Goal: Transaction & Acquisition: Purchase product/service

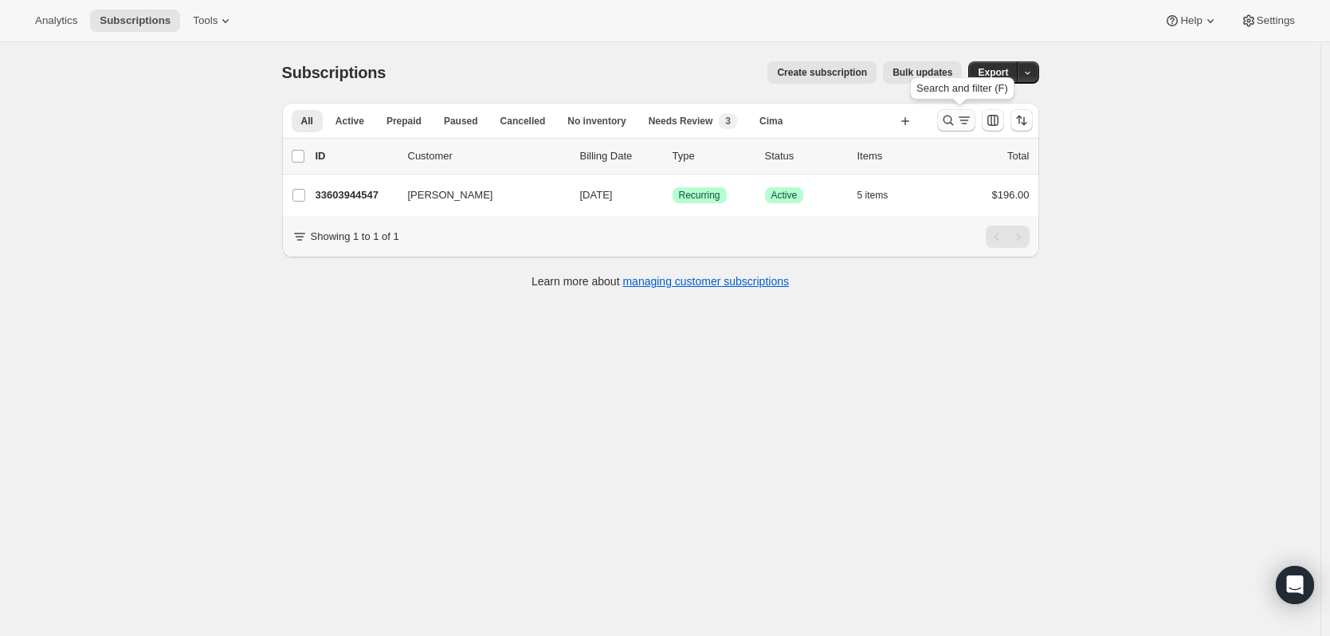
click at [946, 123] on icon "Search and filter results" at bounding box center [948, 120] width 16 height 16
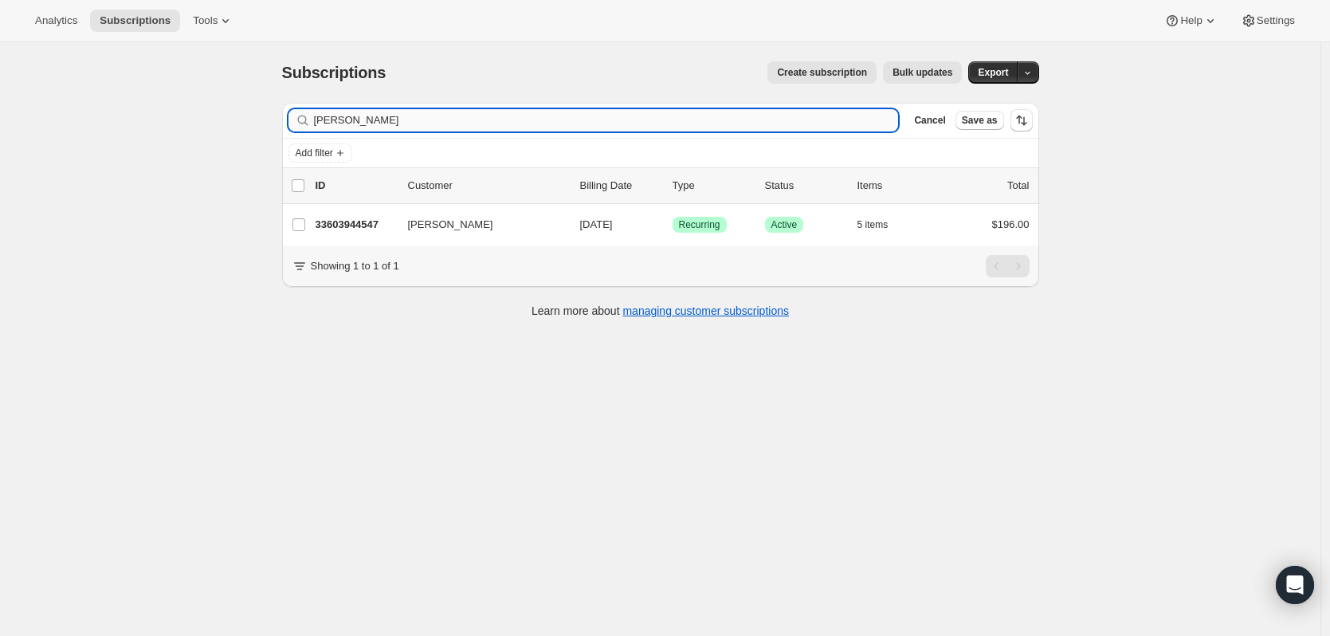
click at [469, 126] on input "trevor mcneil" at bounding box center [606, 120] width 585 height 22
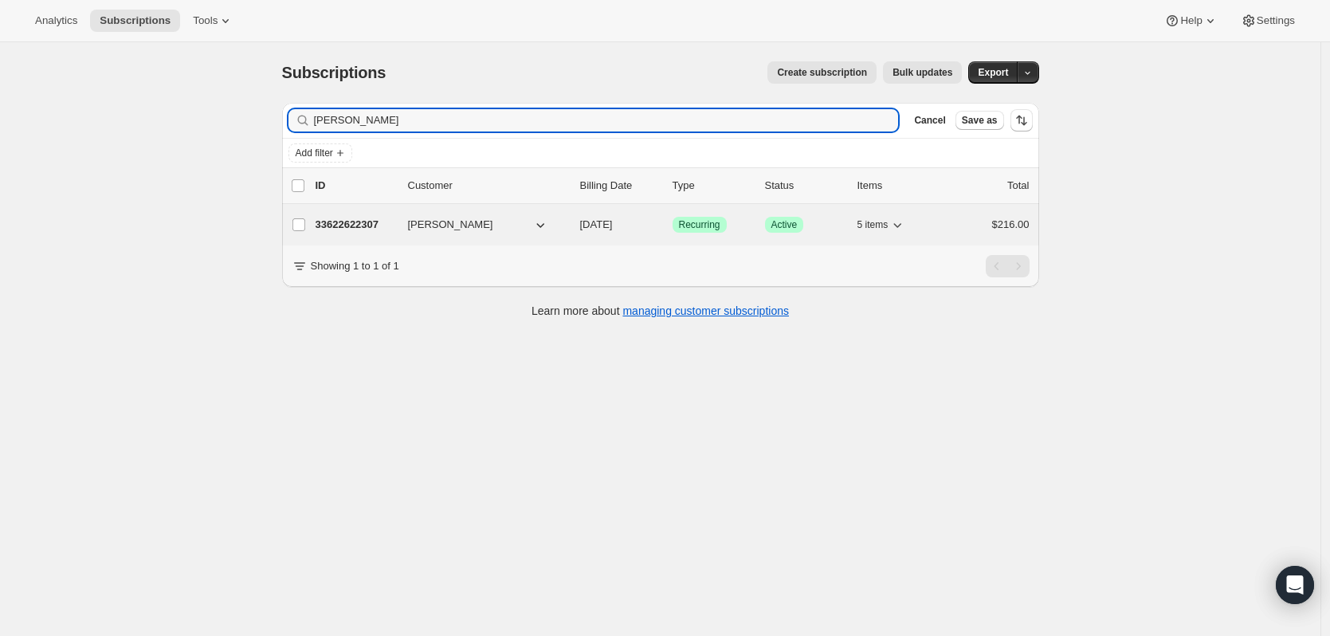
type input "christine lee"
click at [366, 221] on p "33622622307" at bounding box center [355, 225] width 80 height 16
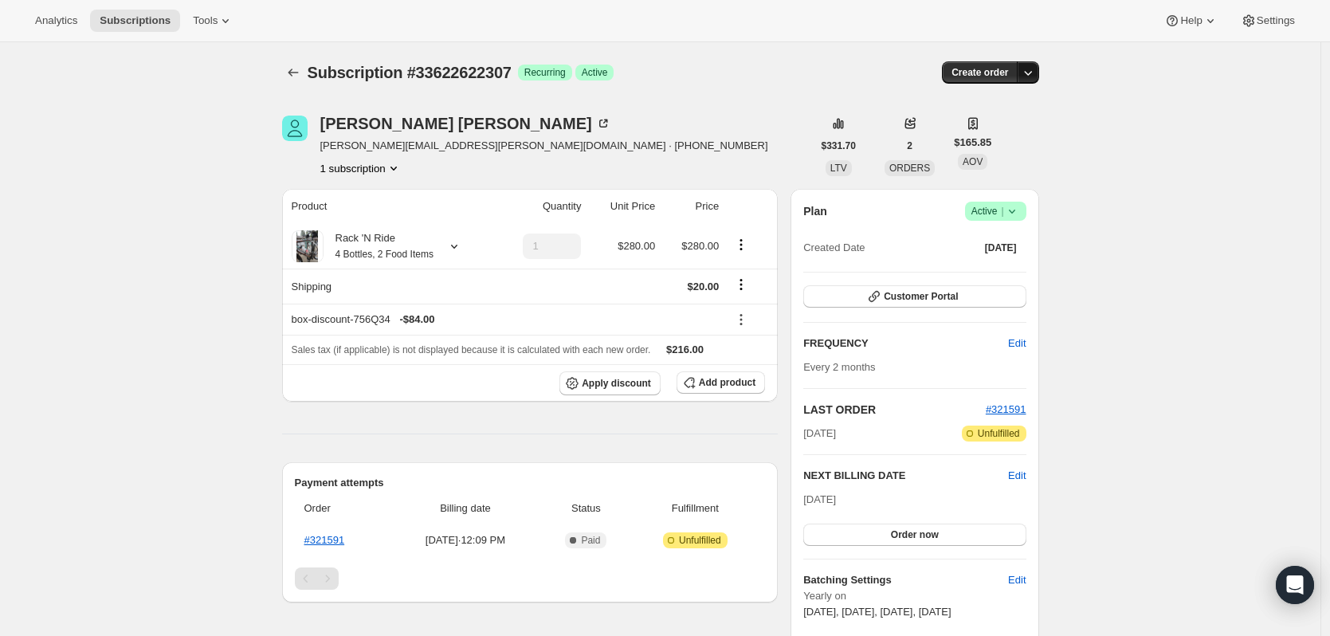
click at [1033, 69] on icon "button" at bounding box center [1028, 73] width 16 height 16
drag, startPoint x: 841, startPoint y: 50, endPoint x: 849, endPoint y: 67, distance: 18.9
click at [844, 51] on div "Subscription #33622622307. This page is ready Subscription #33622622307 Success…" at bounding box center [660, 72] width 757 height 61
click at [1019, 203] on icon at bounding box center [1012, 211] width 16 height 16
click at [1045, 268] on button "Cancel subscription" at bounding box center [1000, 269] width 100 height 25
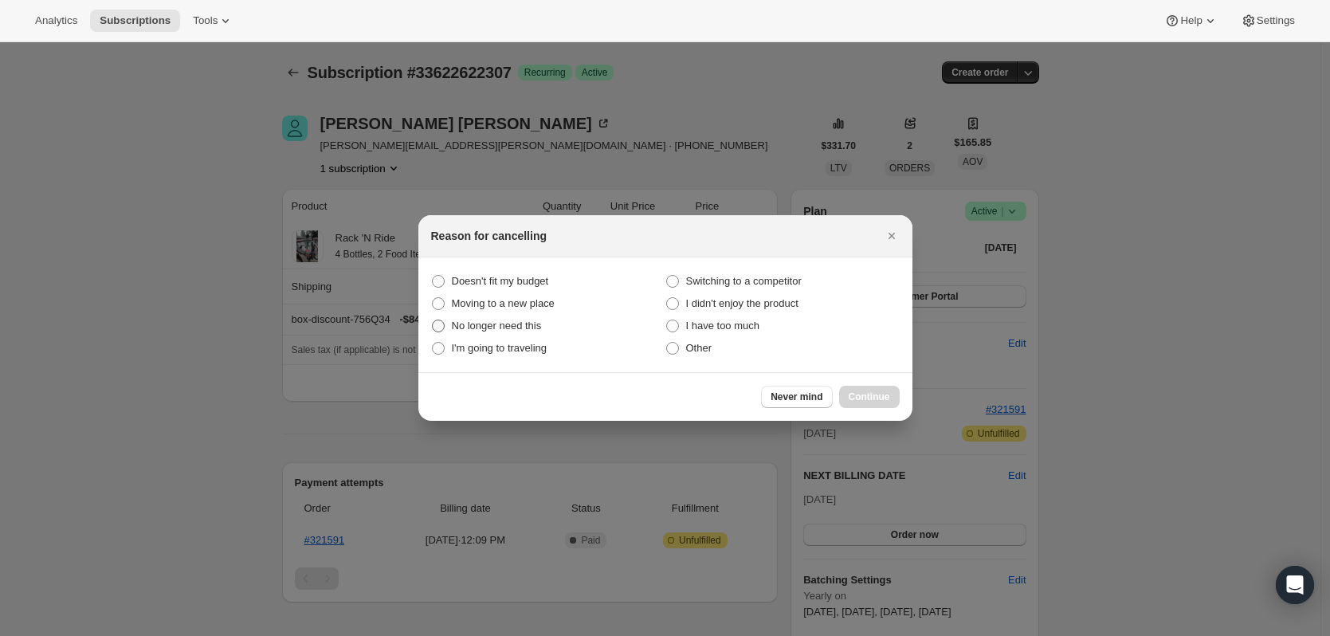
click at [582, 327] on label "No longer need this" at bounding box center [548, 326] width 234 height 22
click at [433, 320] on this "No longer need this" at bounding box center [432, 319] width 1 height 1
radio this "true"
click at [863, 393] on span "Continue" at bounding box center [868, 396] width 41 height 13
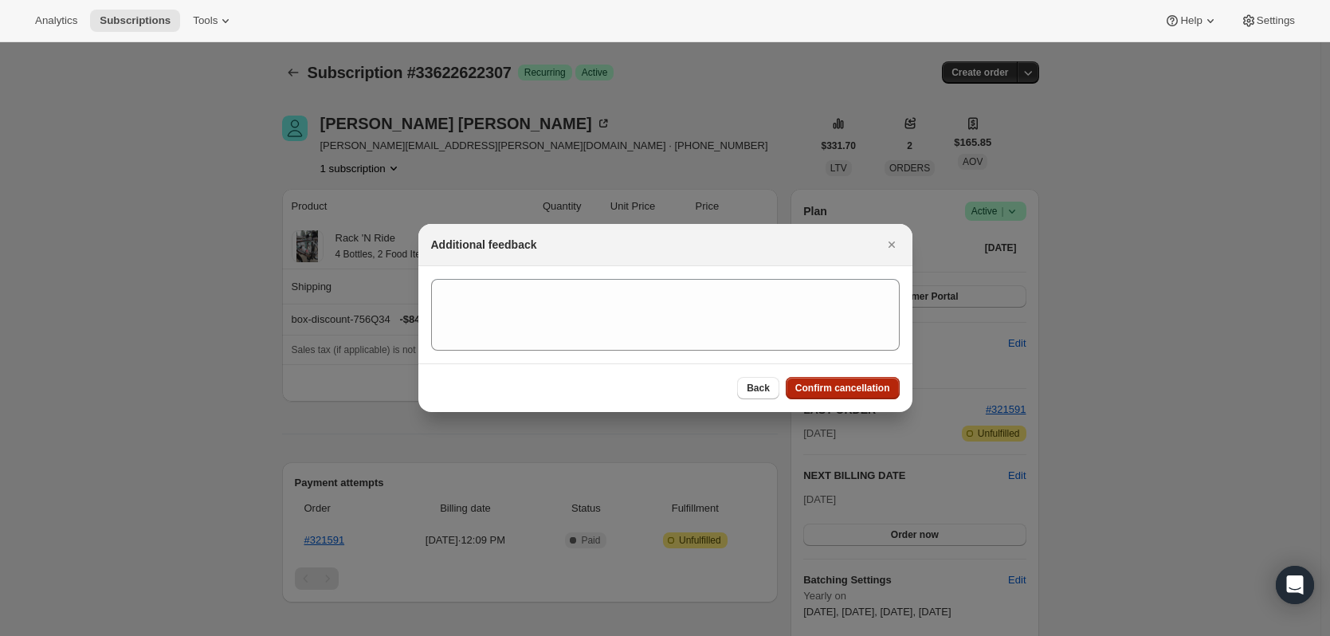
click at [896, 397] on button "Confirm cancellation" at bounding box center [843, 388] width 114 height 22
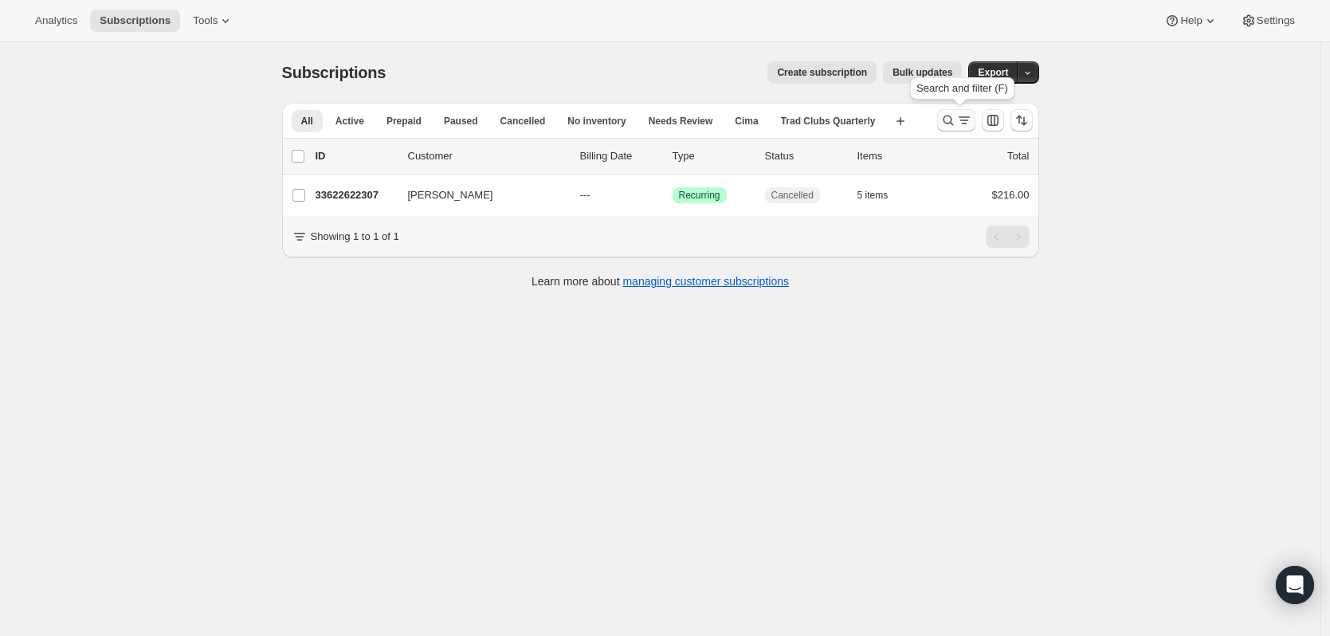
click at [951, 123] on icon "Search and filter results" at bounding box center [948, 120] width 16 height 16
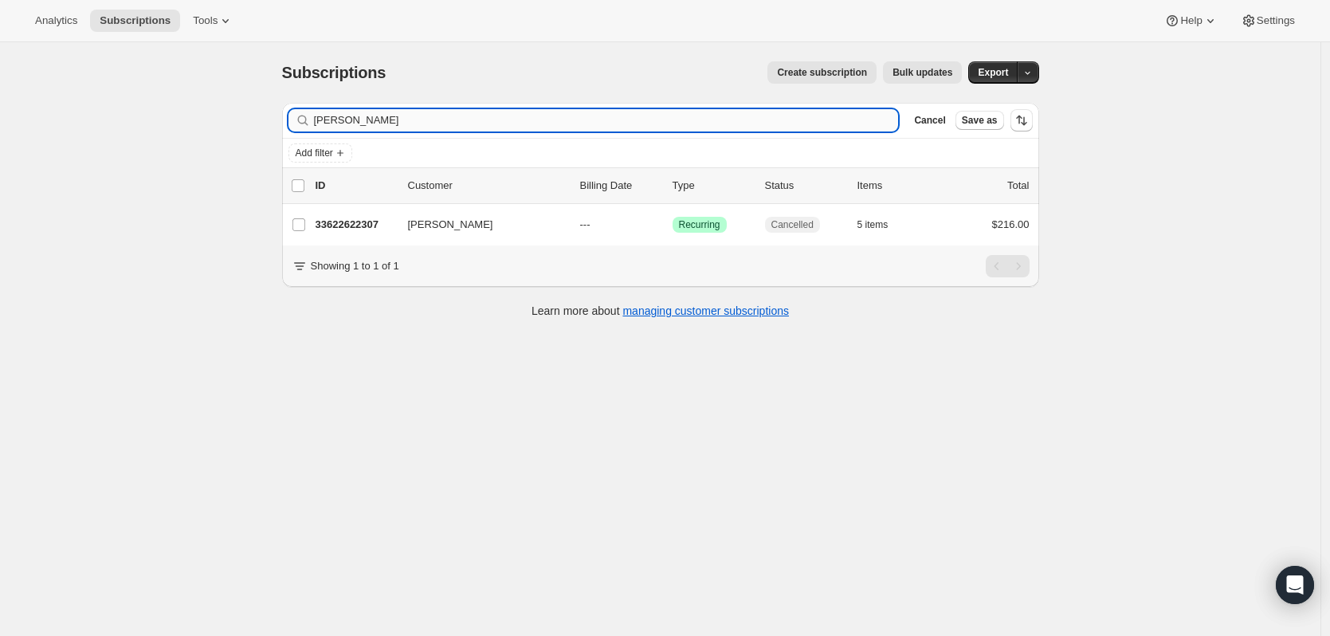
click at [606, 114] on input "christine lee" at bounding box center [606, 120] width 585 height 22
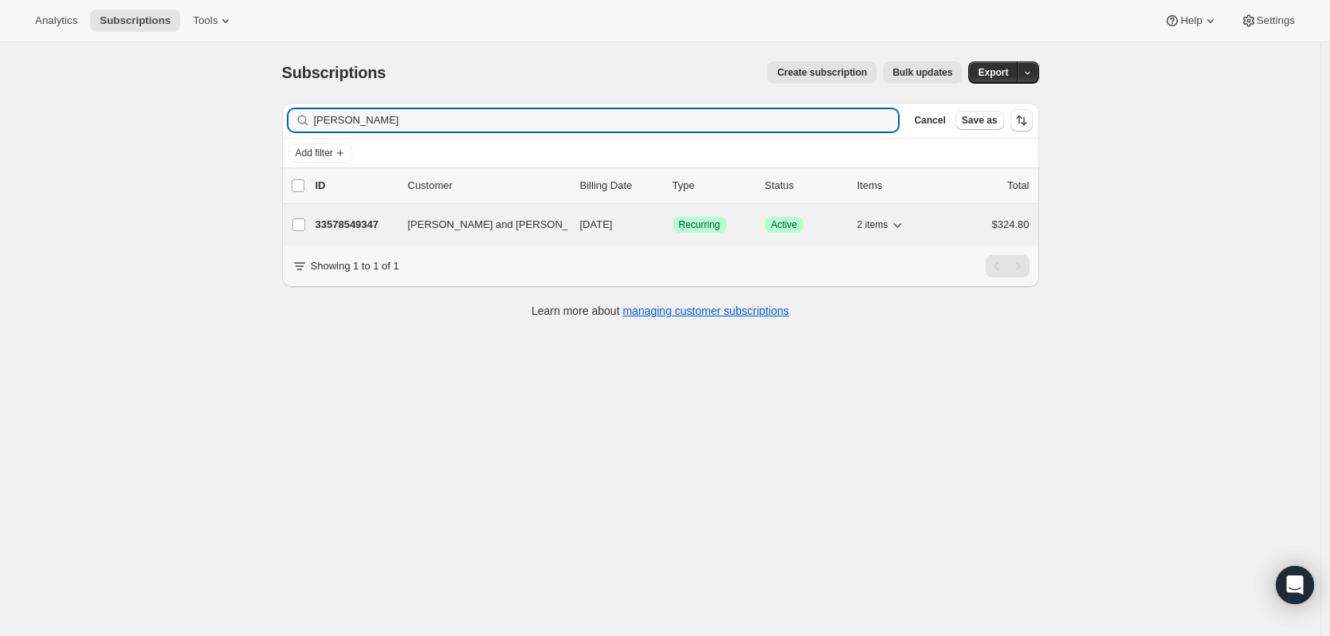
type input "[PERSON_NAME]"
click at [342, 218] on p "33578549347" at bounding box center [355, 225] width 80 height 16
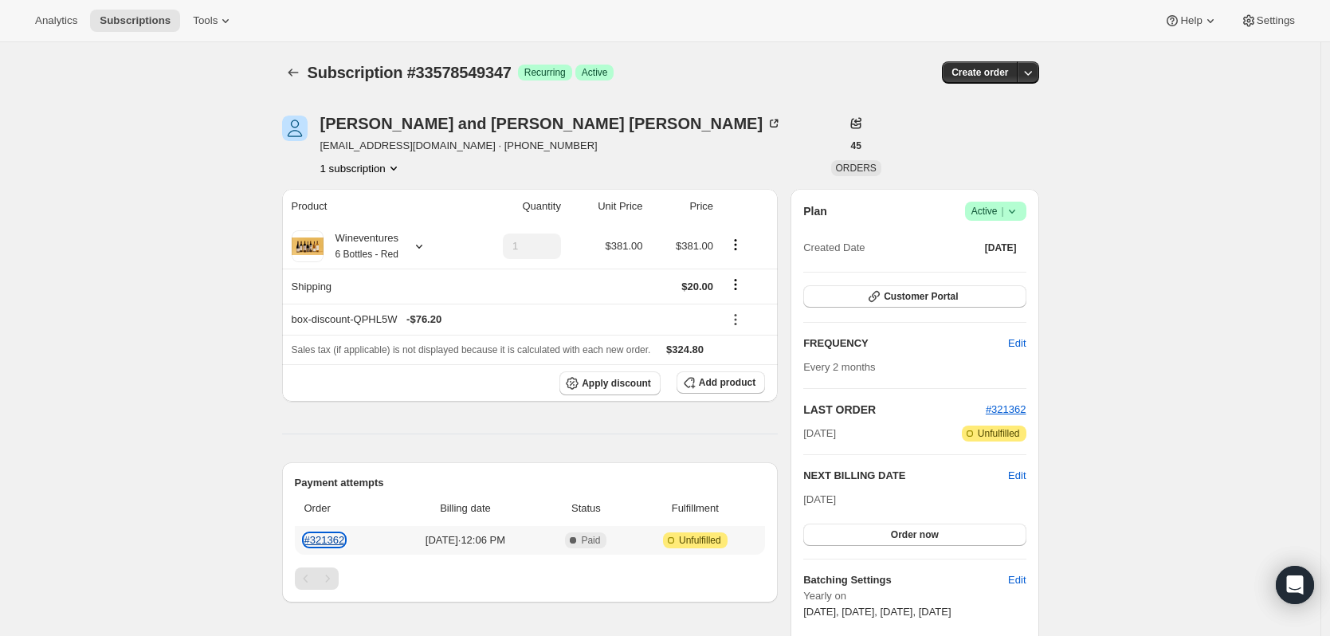
click at [326, 535] on link "#321362" at bounding box center [324, 540] width 41 height 12
click at [766, 120] on icon at bounding box center [774, 124] width 16 height 16
click at [1005, 73] on span "Create order" at bounding box center [979, 72] width 57 height 13
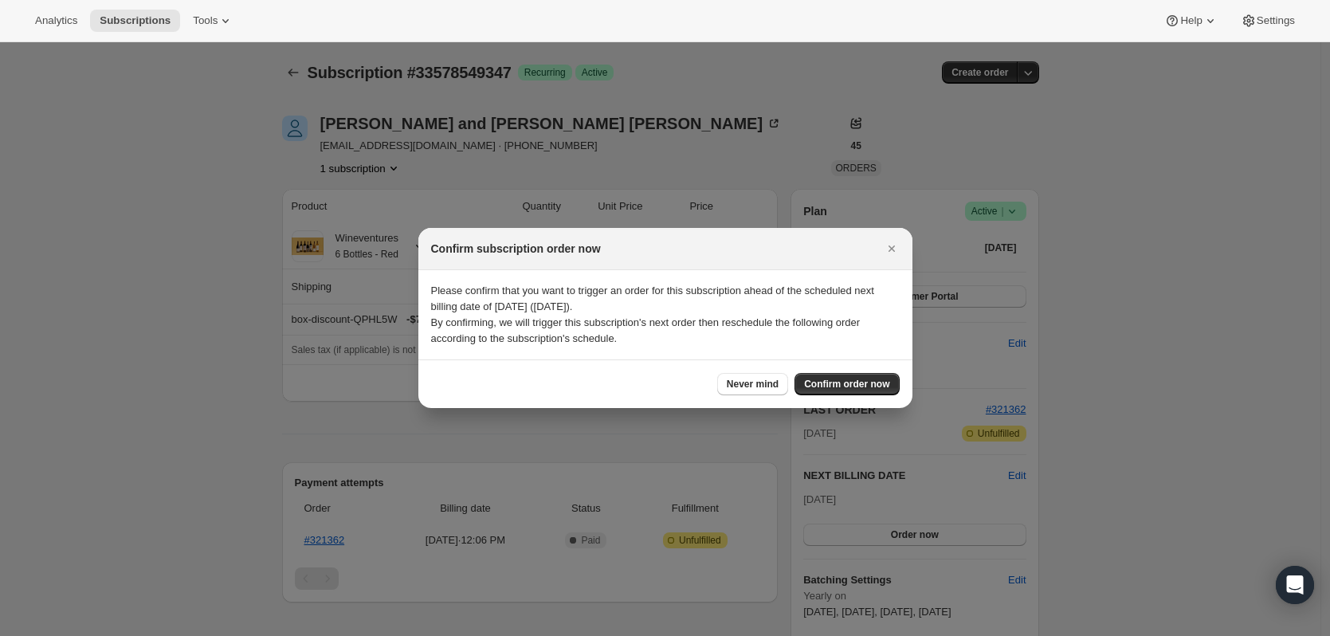
click at [890, 244] on icon "Close" at bounding box center [892, 249] width 16 height 16
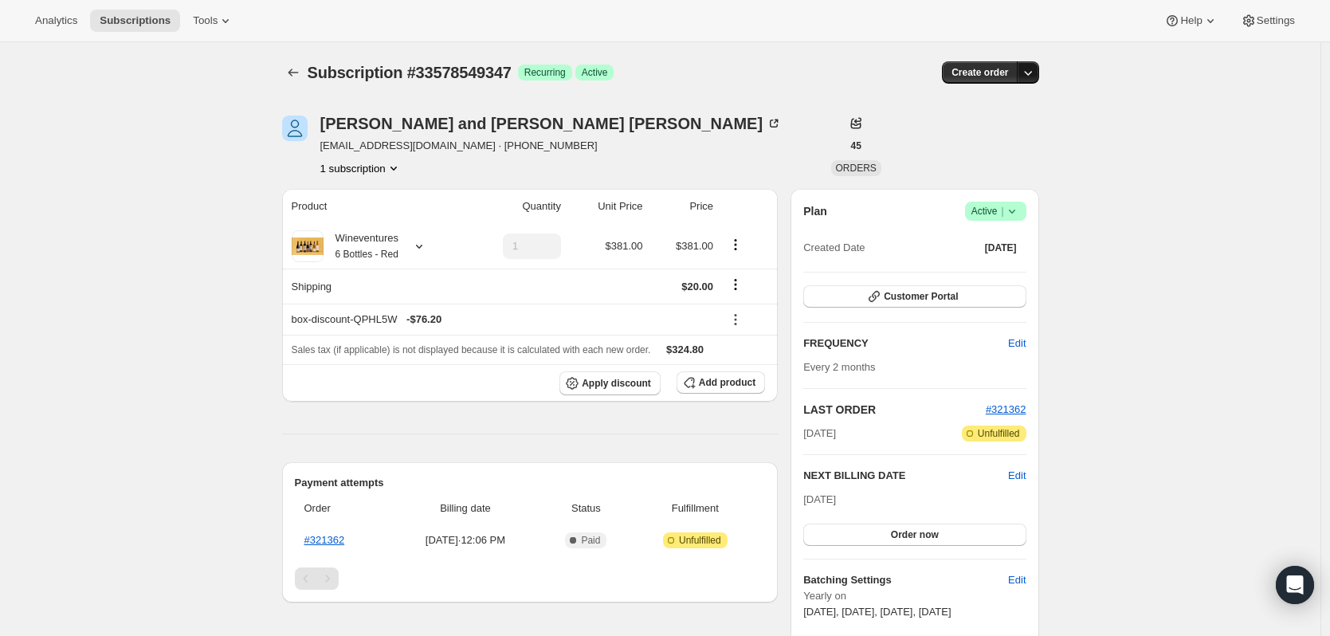
click at [1029, 68] on icon "button" at bounding box center [1028, 73] width 16 height 16
click at [1001, 131] on span "Create custom one-time order" at bounding box center [965, 133] width 138 height 12
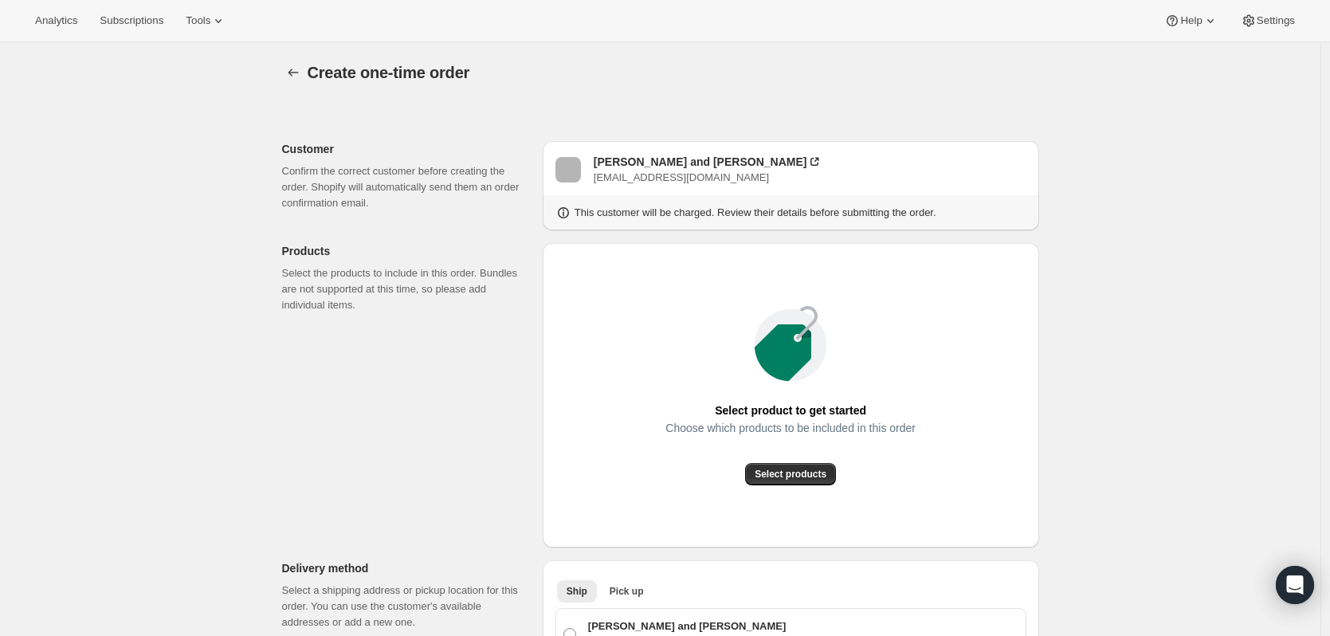
click at [810, 490] on div "Select product to get started Choose which products to be included in this orde…" at bounding box center [790, 395] width 471 height 279
click at [811, 477] on span "Select products" at bounding box center [790, 474] width 72 height 13
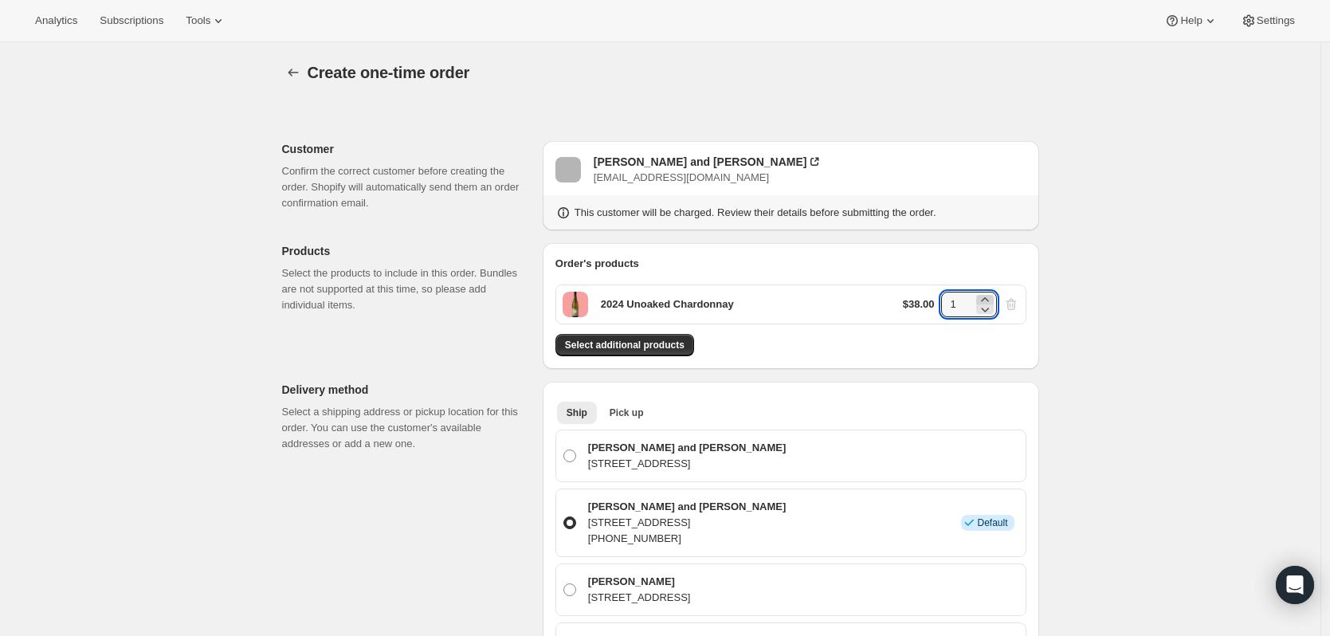
click at [990, 300] on icon at bounding box center [985, 300] width 16 height 16
click at [991, 300] on icon at bounding box center [985, 300] width 16 height 16
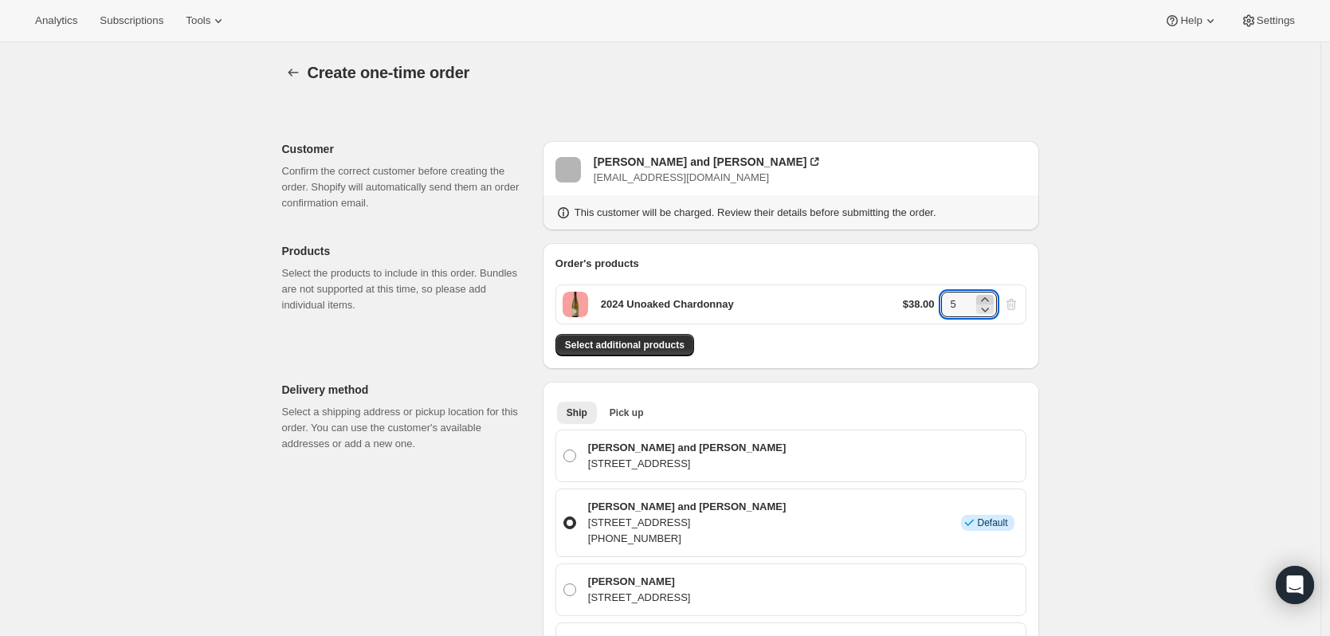
type input "6"
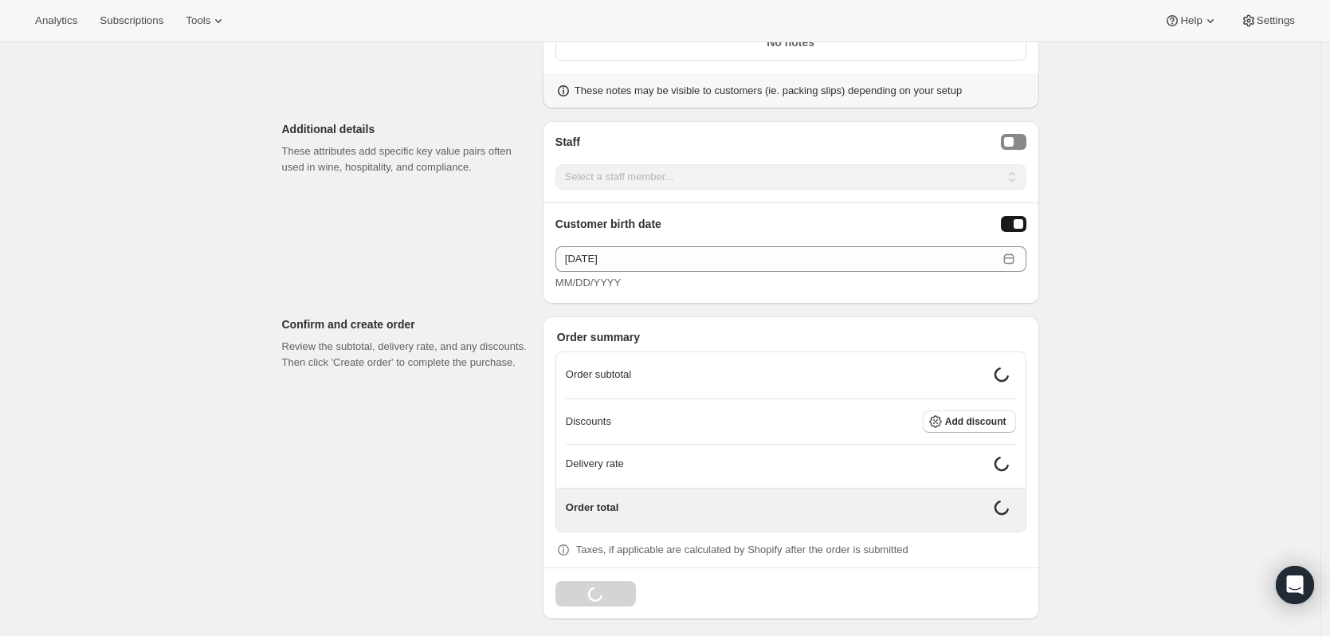
scroll to position [895, 0]
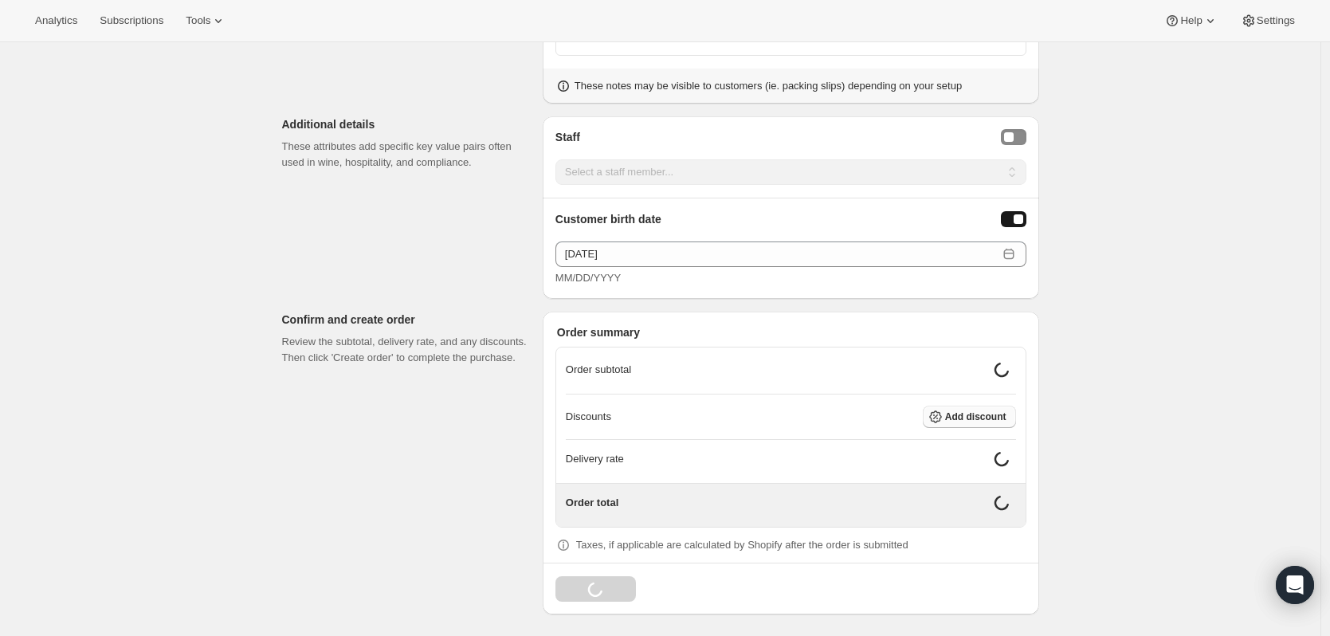
click at [1006, 411] on span "Add discount" at bounding box center [975, 416] width 61 height 13
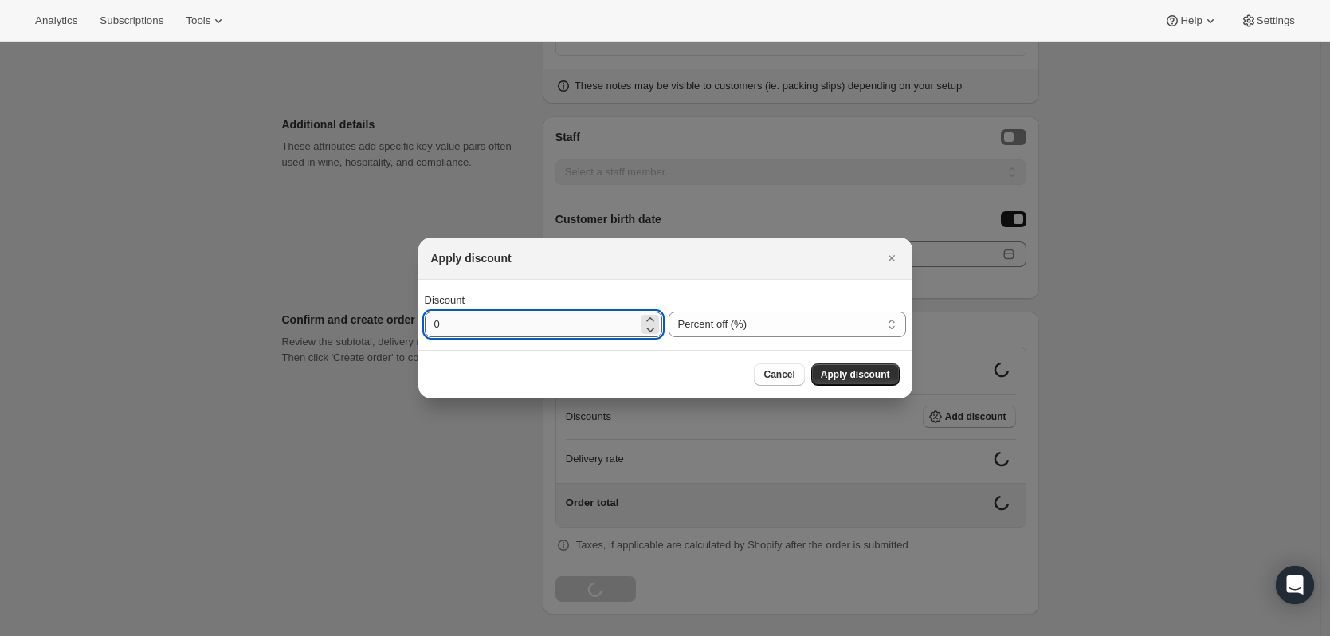
click at [434, 329] on input "0" at bounding box center [532, 324] width 214 height 25
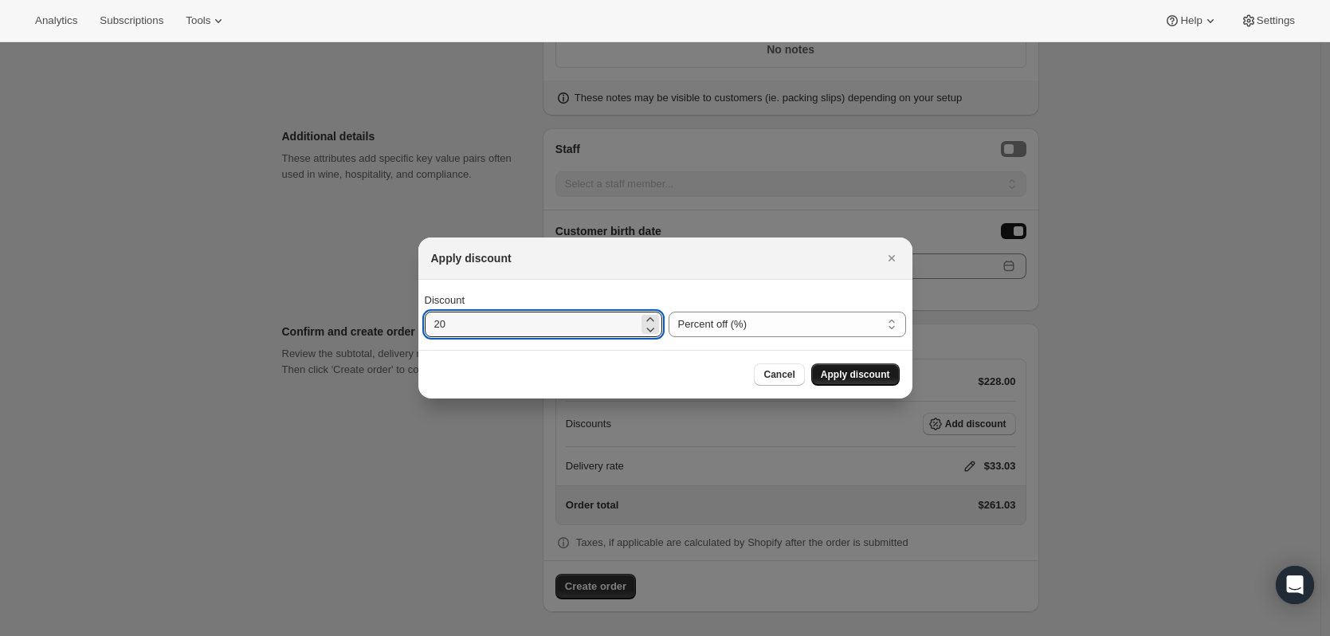
type input "20"
click at [837, 378] on span "Apply discount" at bounding box center [855, 374] width 69 height 13
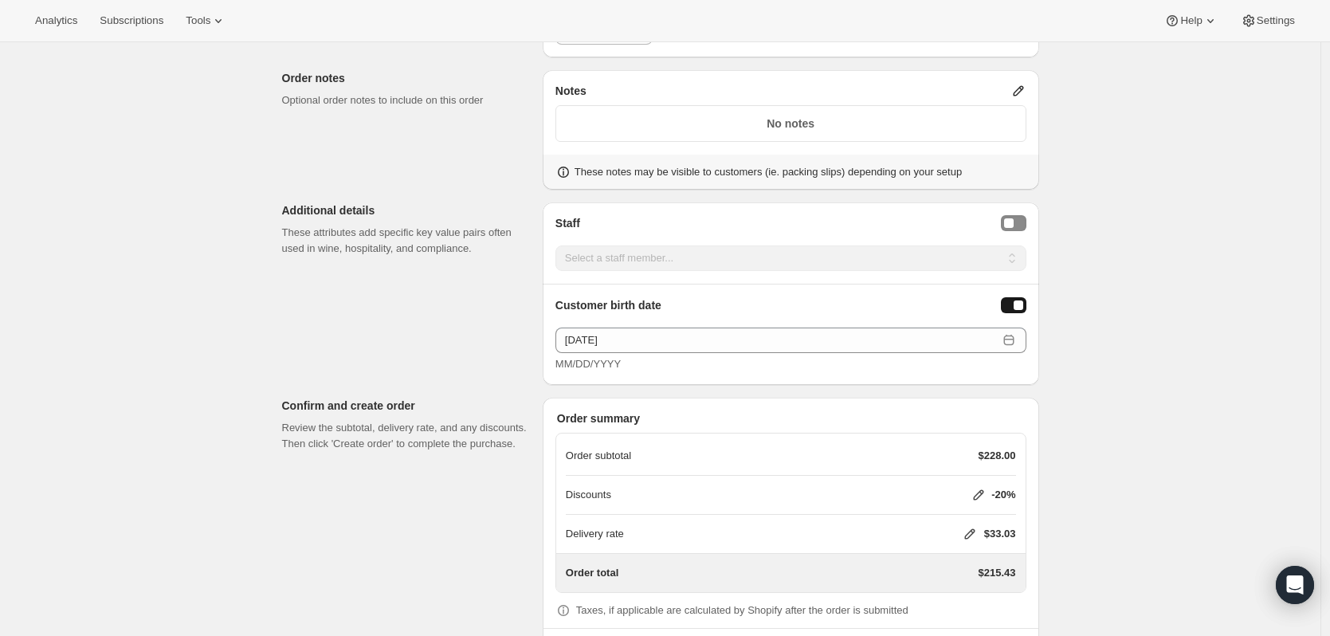
scroll to position [876, 0]
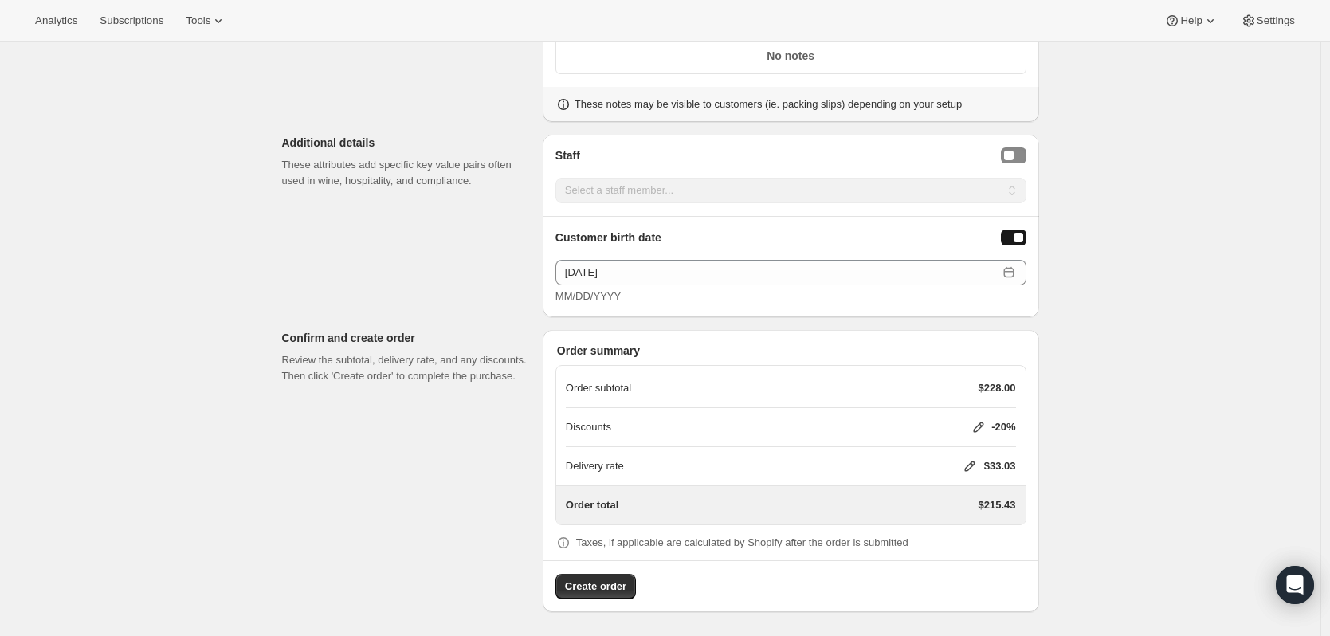
click at [972, 469] on icon at bounding box center [970, 466] width 16 height 16
click at [954, 550] on button "Save" at bounding box center [965, 561] width 41 height 22
click at [592, 587] on span "Create order" at bounding box center [595, 586] width 61 height 16
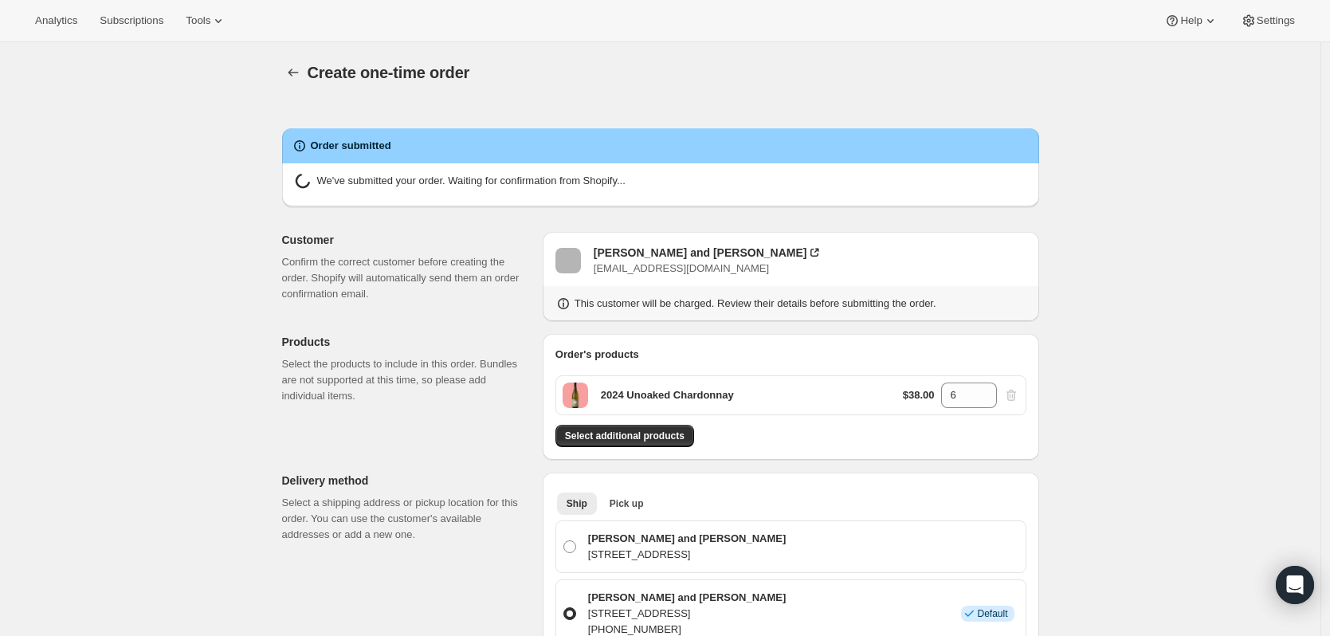
radio input "true"
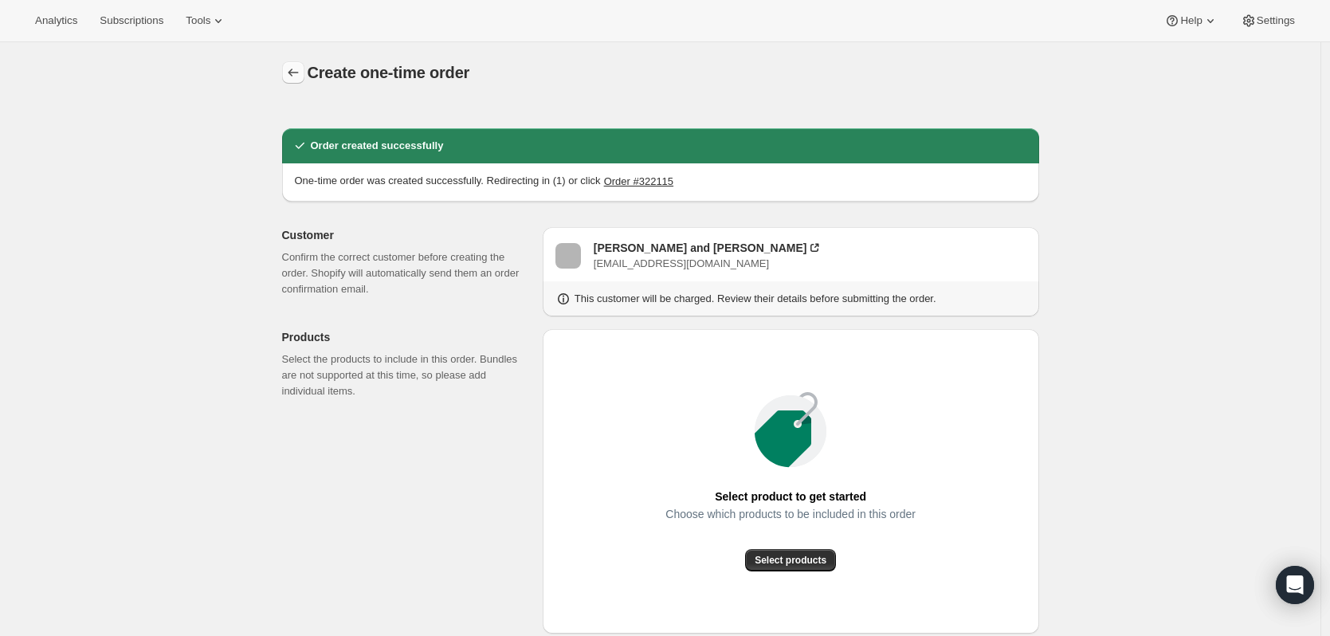
click at [291, 75] on icon "button" at bounding box center [293, 73] width 16 height 16
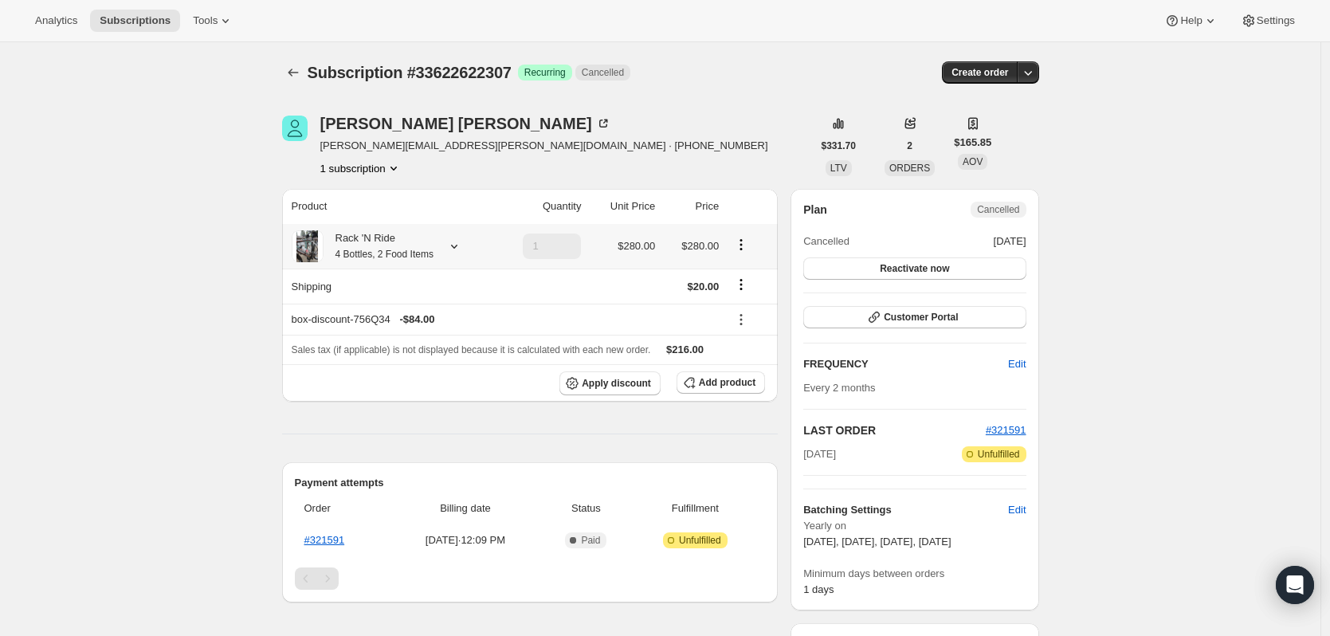
click at [453, 241] on icon at bounding box center [454, 246] width 16 height 16
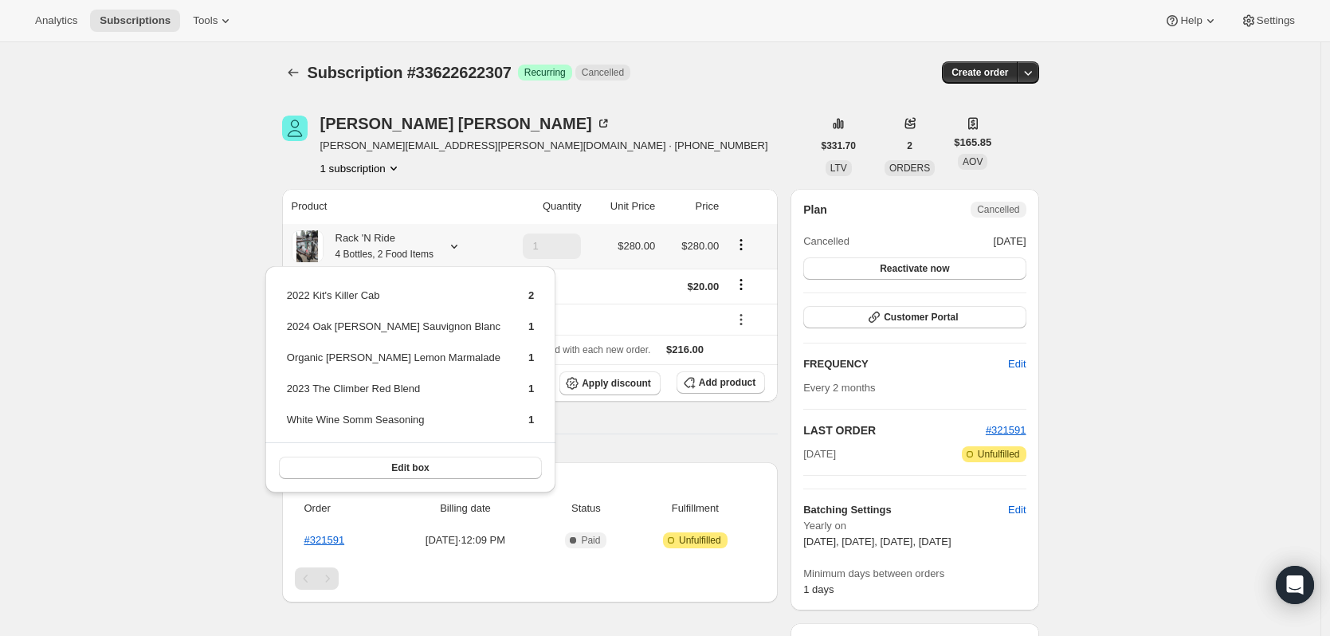
click at [453, 241] on icon at bounding box center [454, 246] width 16 height 16
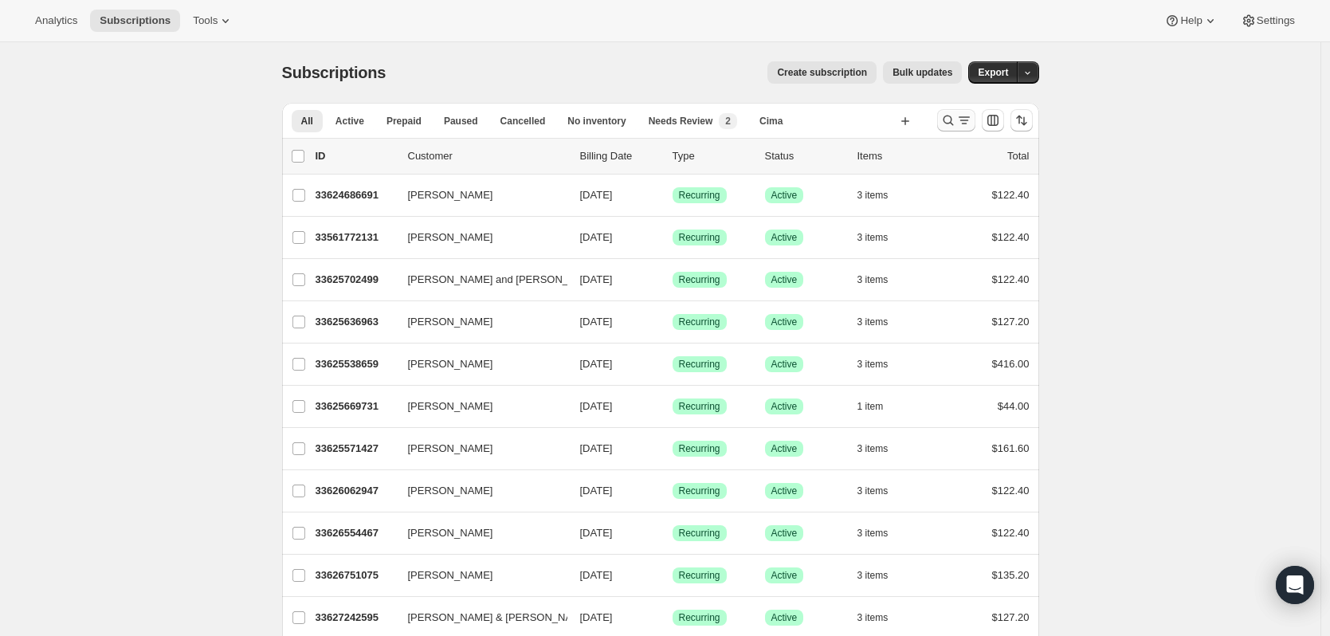
click at [953, 124] on icon "Search and filter results" at bounding box center [948, 121] width 10 height 10
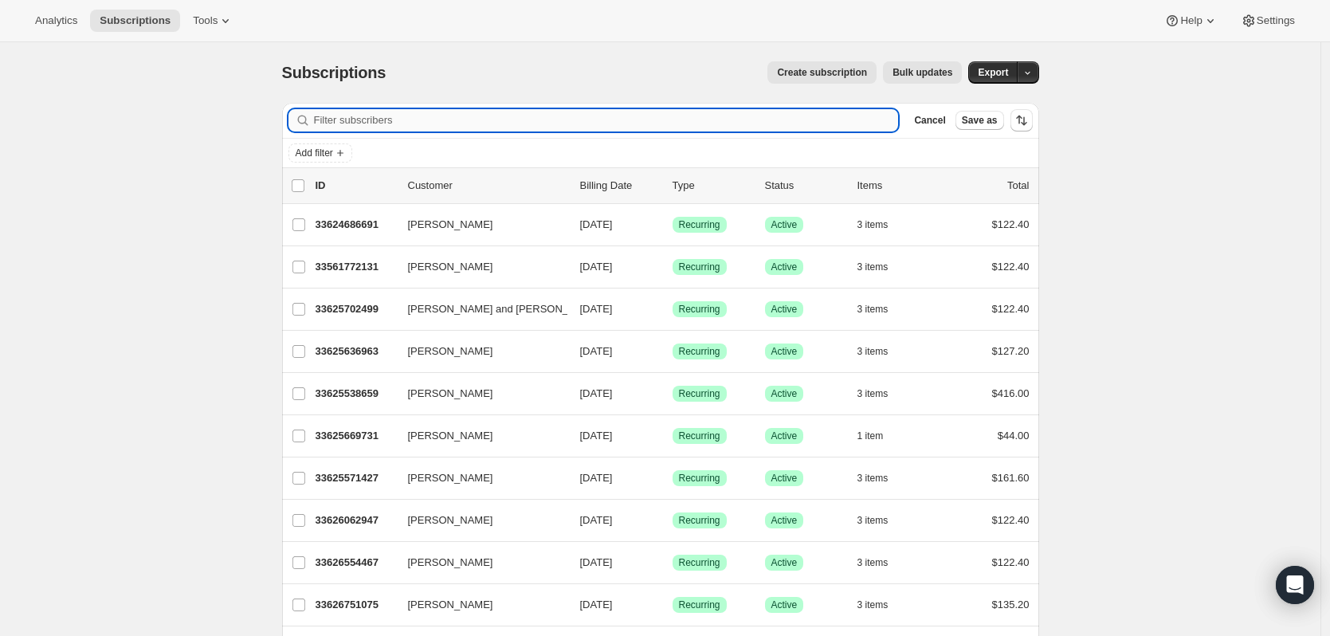
click at [421, 116] on input "Filter subscribers" at bounding box center [606, 120] width 585 height 22
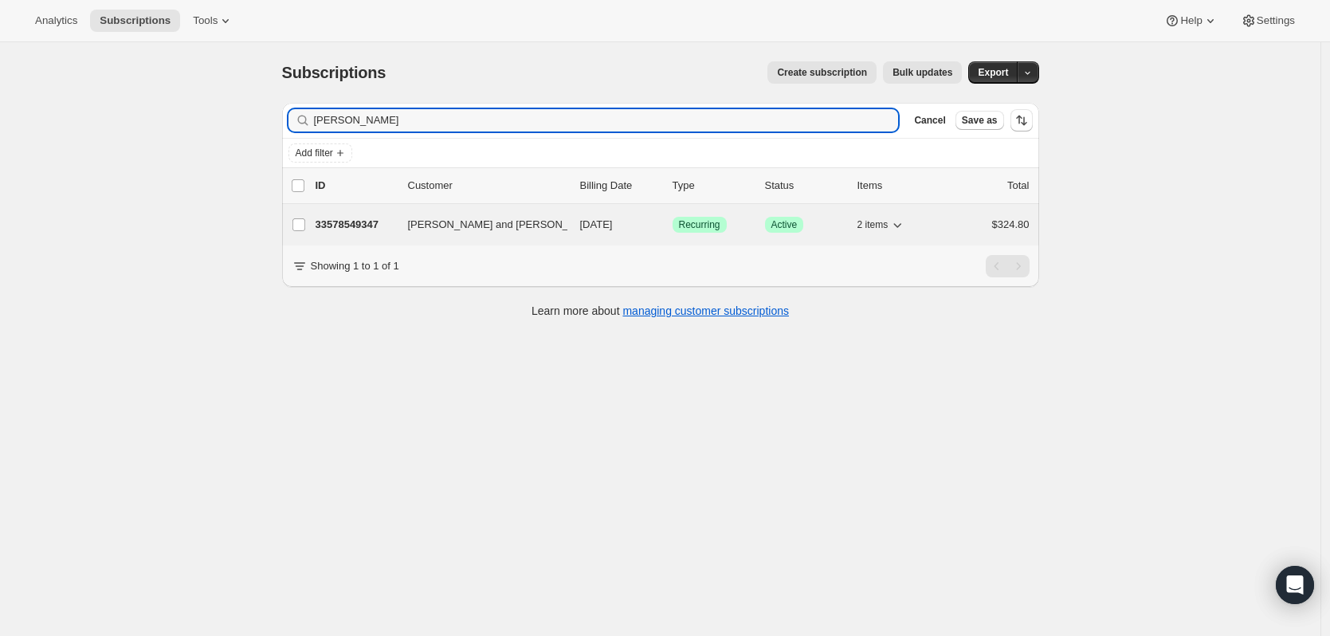
type input "[PERSON_NAME]"
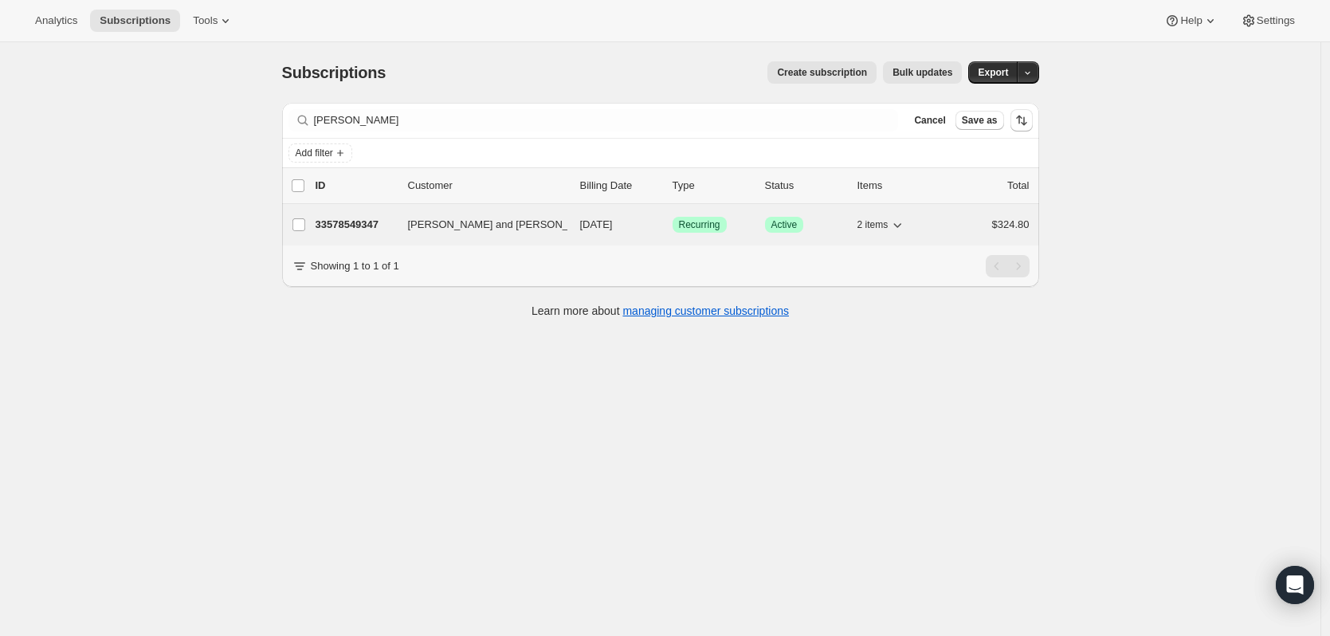
click at [375, 216] on div "33578549347 [PERSON_NAME] and [PERSON_NAME] [DATE] Success Recurring Success Ac…" at bounding box center [672, 225] width 714 height 22
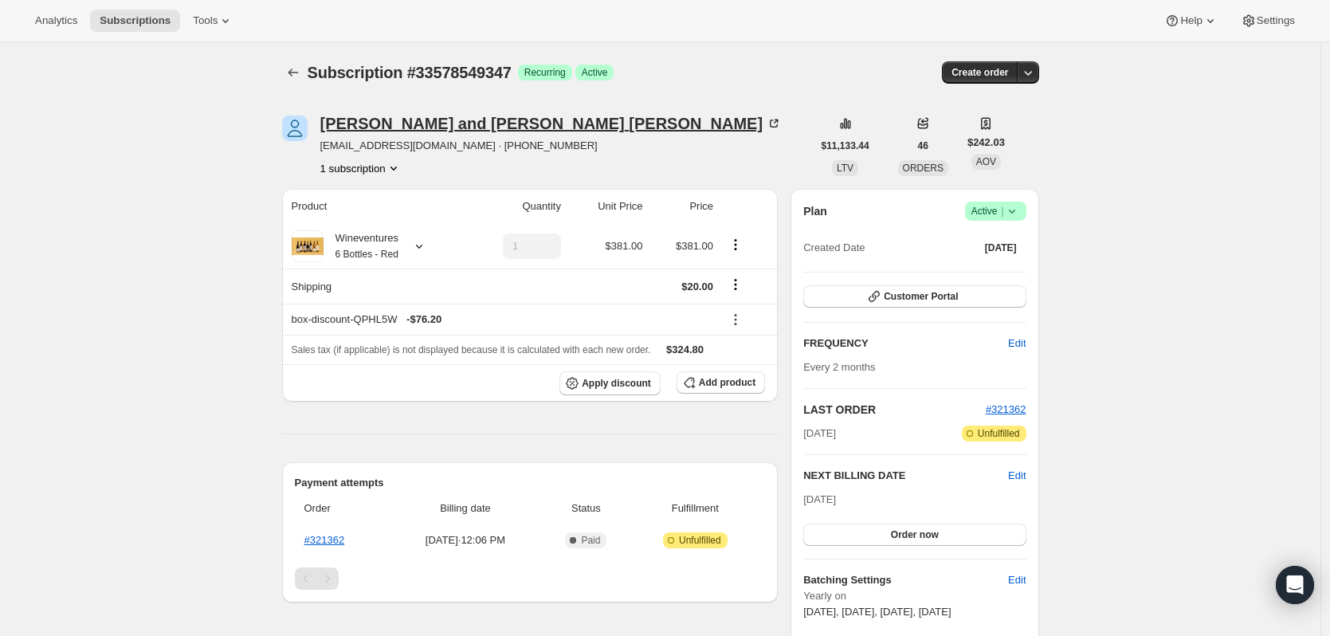
click at [766, 125] on icon at bounding box center [774, 124] width 16 height 16
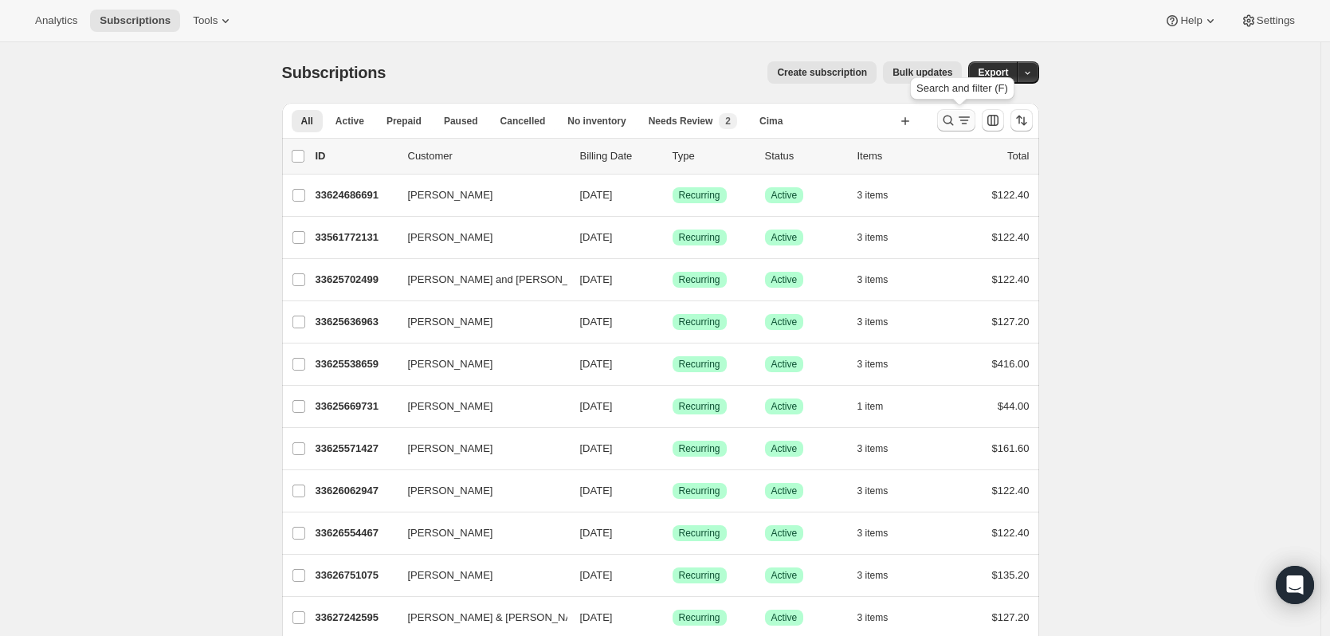
click at [948, 112] on button "Search and filter results" at bounding box center [956, 120] width 38 height 22
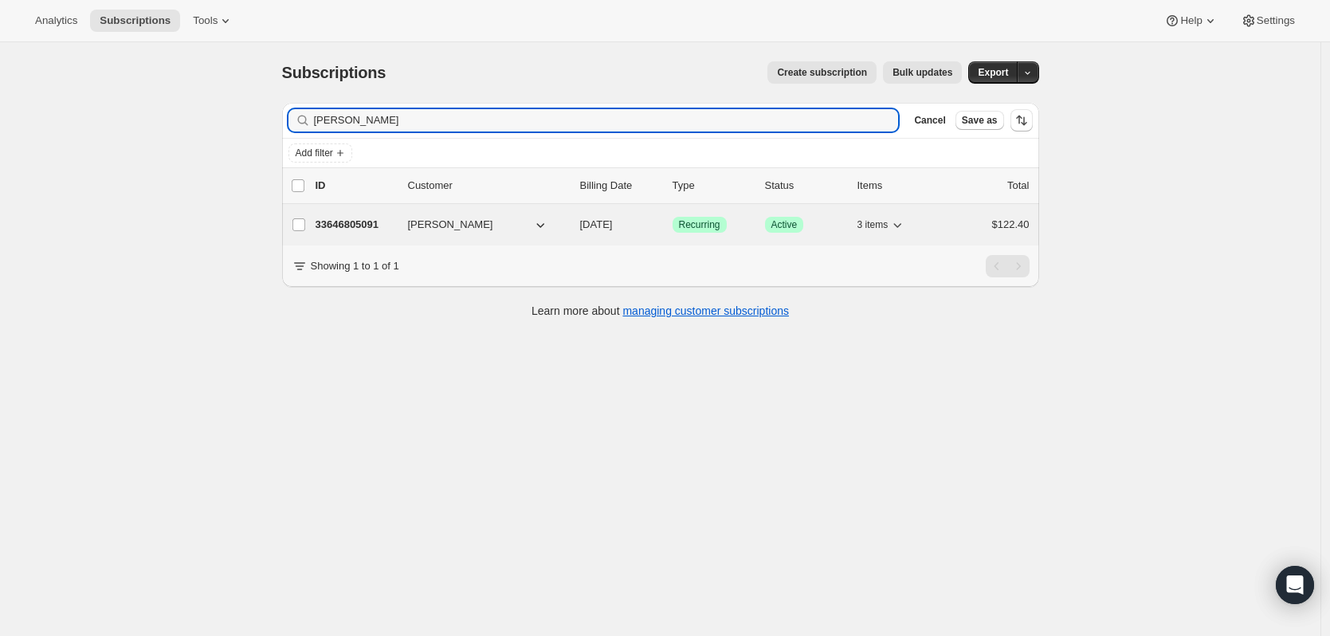
type input "david schmid"
click at [370, 233] on div "33646805091 David Schmidt 11/04/2025 Success Recurring Success Active 3 items $…" at bounding box center [672, 225] width 714 height 22
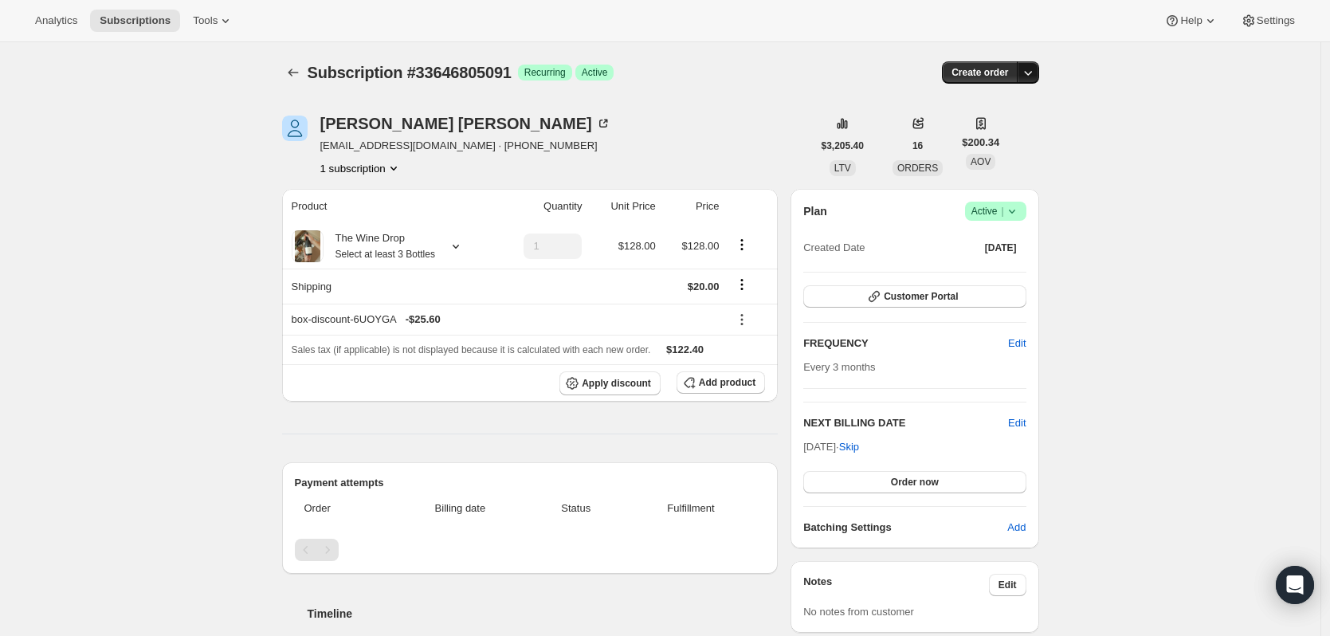
click at [1030, 80] on icon "button" at bounding box center [1028, 73] width 16 height 16
click at [1016, 133] on span "Create custom one-time order" at bounding box center [965, 133] width 138 height 12
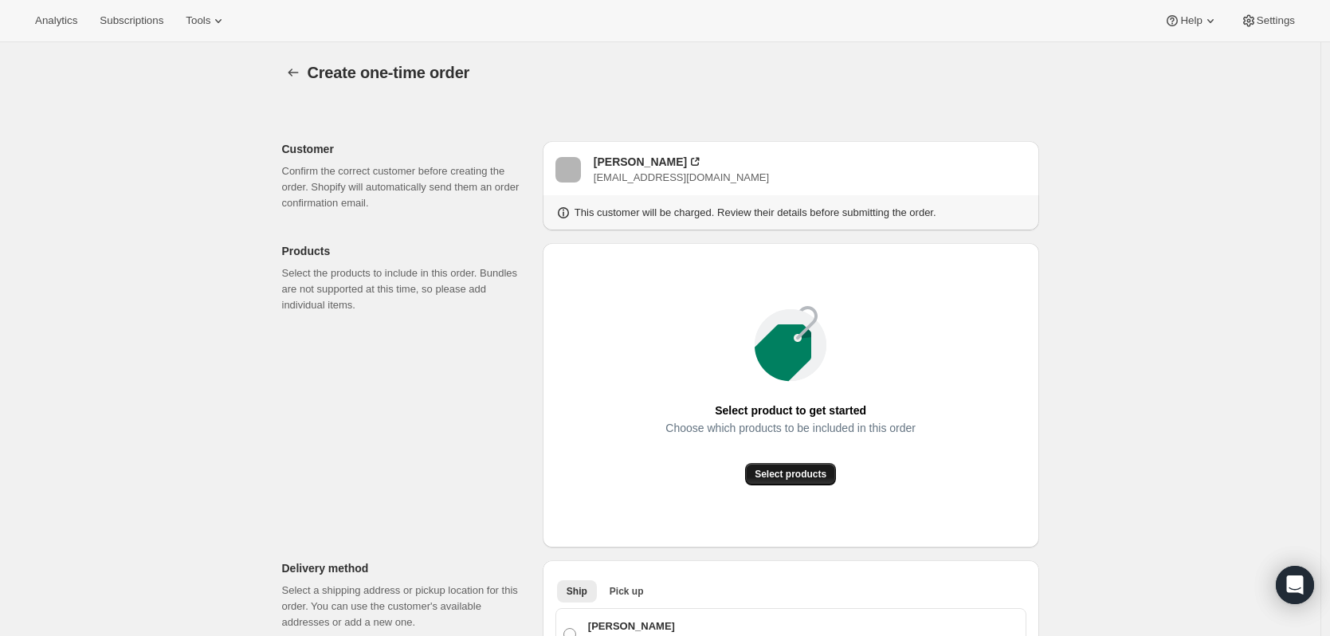
click at [760, 472] on button "Select products" at bounding box center [790, 474] width 91 height 22
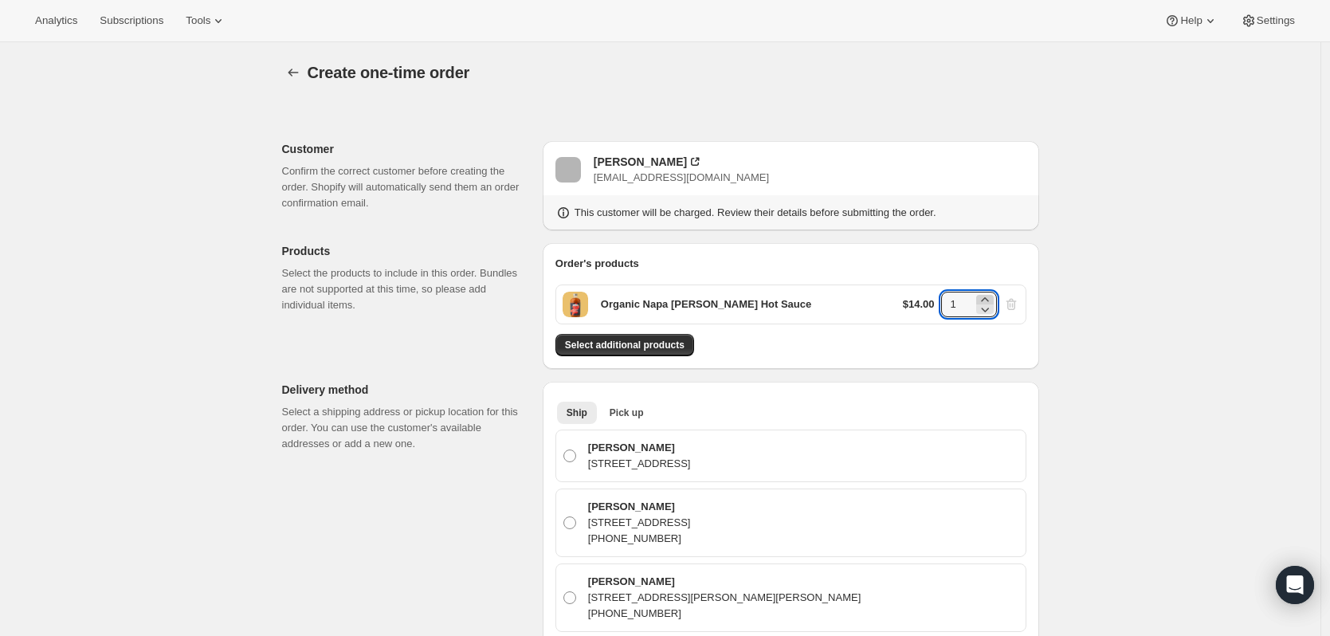
click at [984, 296] on icon at bounding box center [985, 300] width 16 height 16
type input "4"
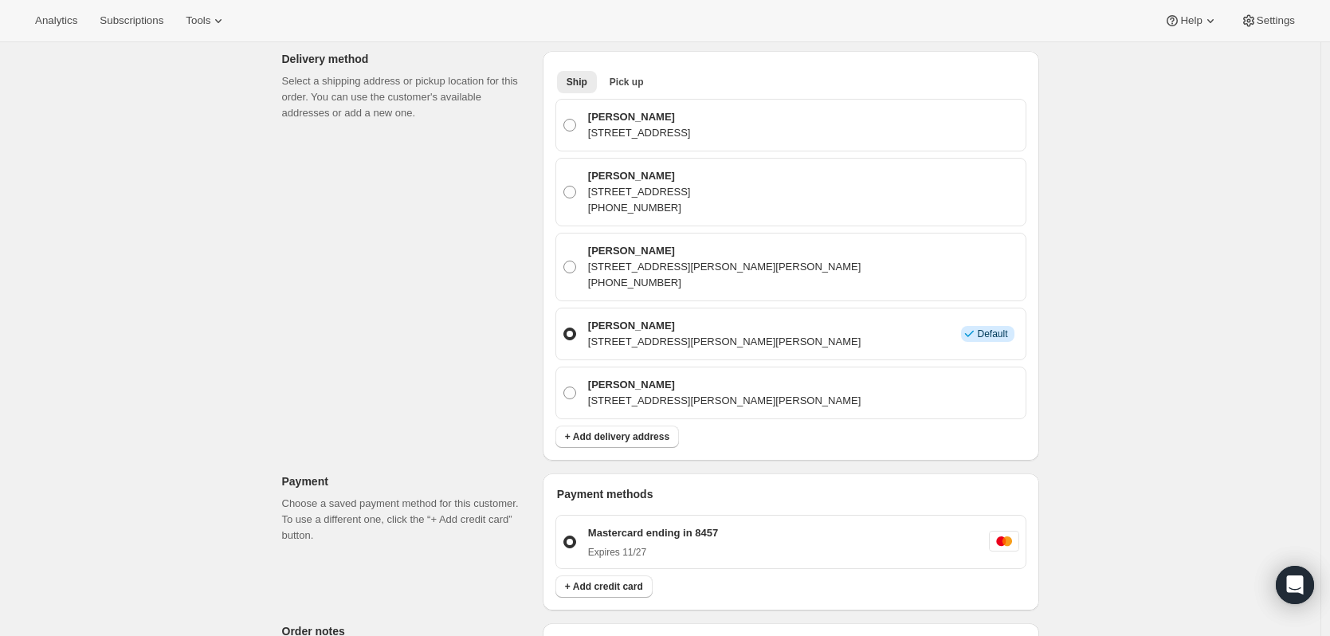
scroll to position [319, 0]
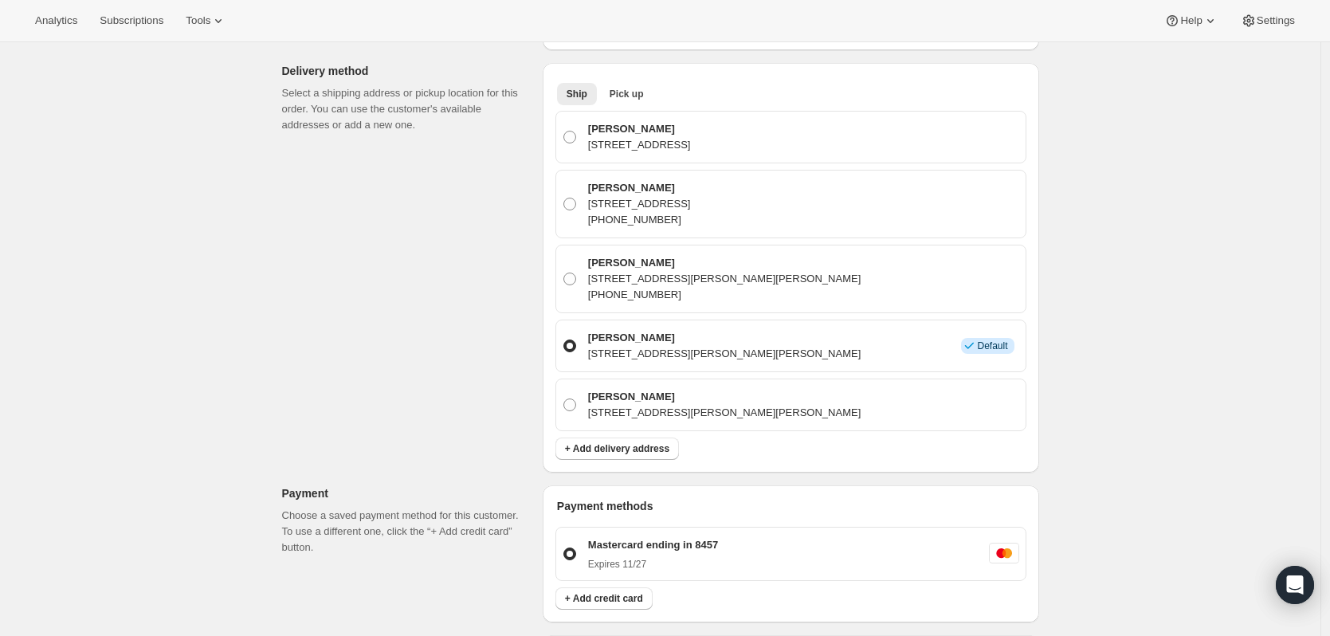
drag, startPoint x: 1194, startPoint y: 501, endPoint x: 1189, endPoint y: 488, distance: 14.4
click at [1195, 501] on div "Create one-time order. This page is ready Create one-time order Customer Confir…" at bounding box center [660, 507] width 1320 height 1567
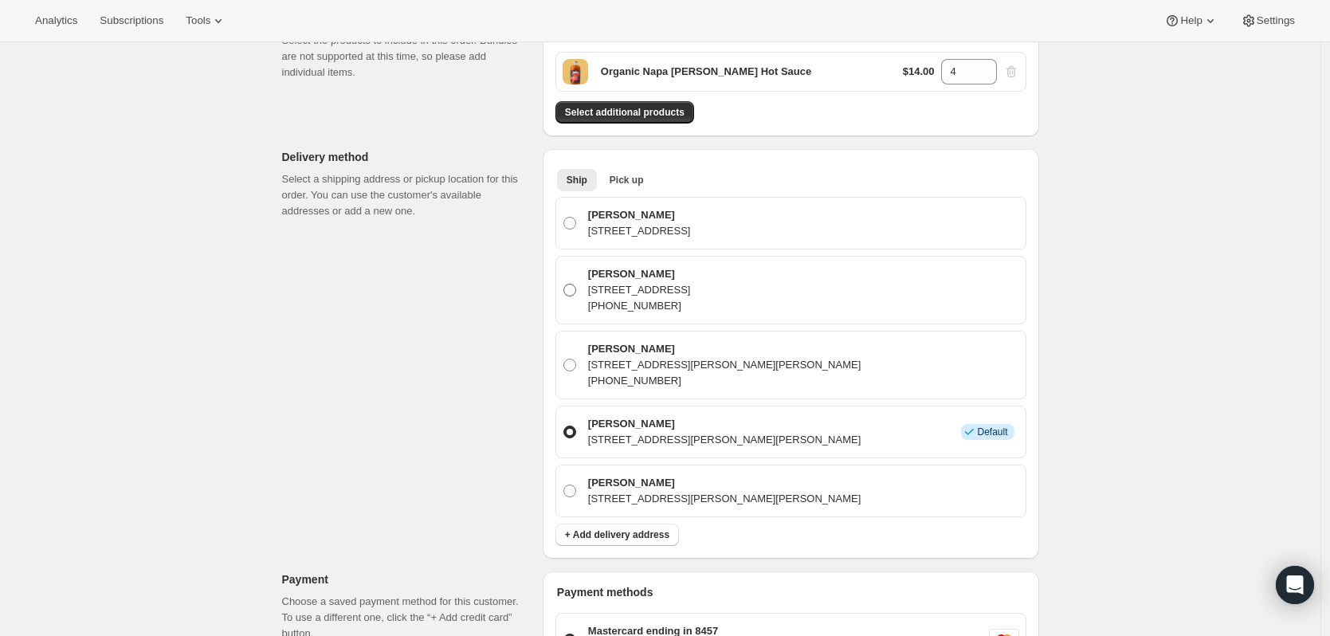
scroll to position [159, 0]
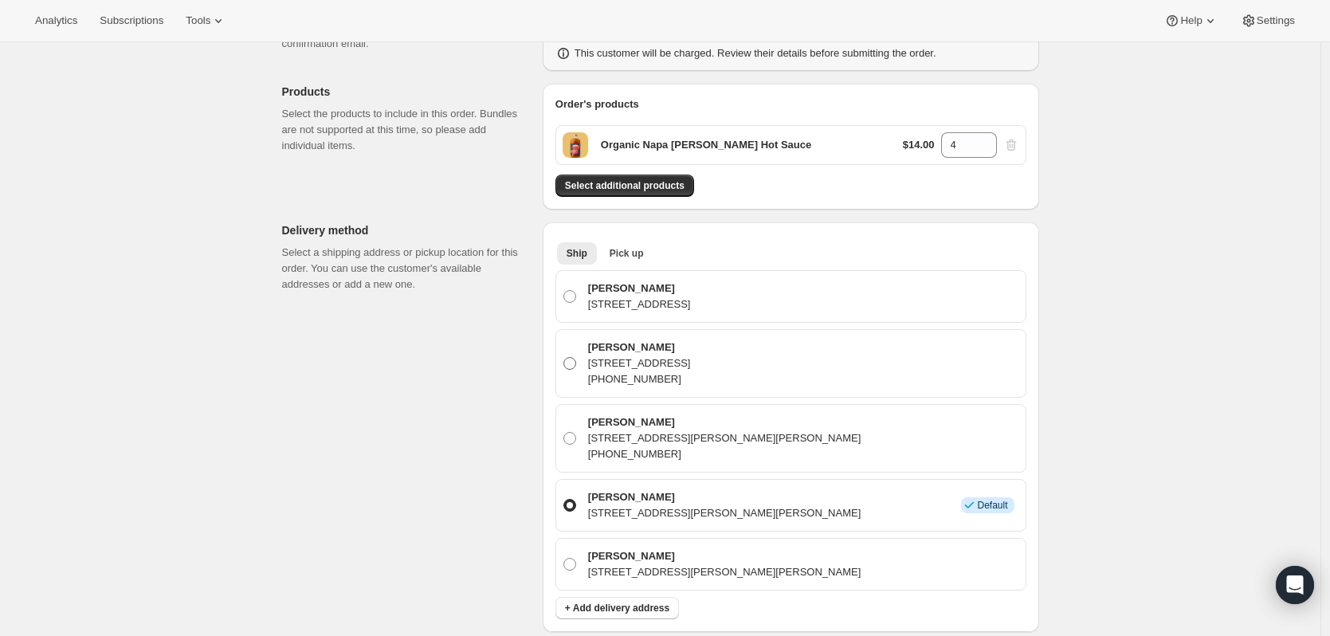
click at [676, 374] on p "+16107210706" at bounding box center [639, 379] width 103 height 16
click at [564, 358] on input "David Schmidt 209 Shenandoah Drive, Murrells Inlt, SC, 29576, United States +16…" at bounding box center [563, 357] width 1 height 1
radio input "true"
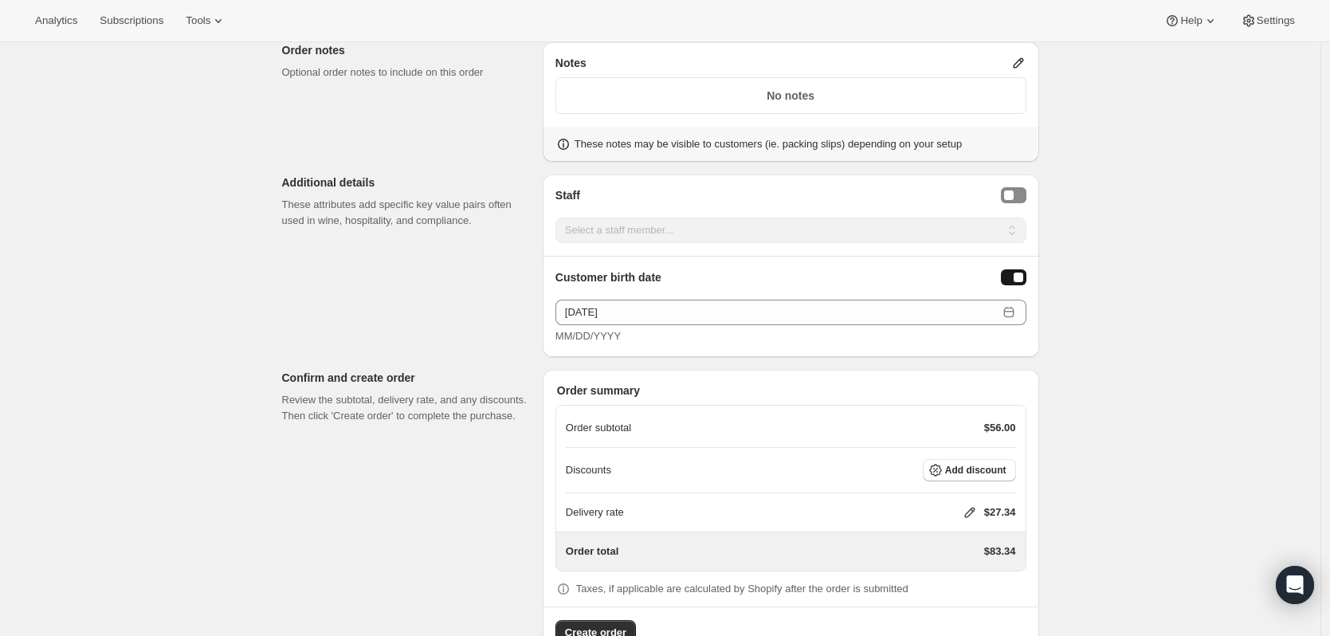
scroll to position [958, 0]
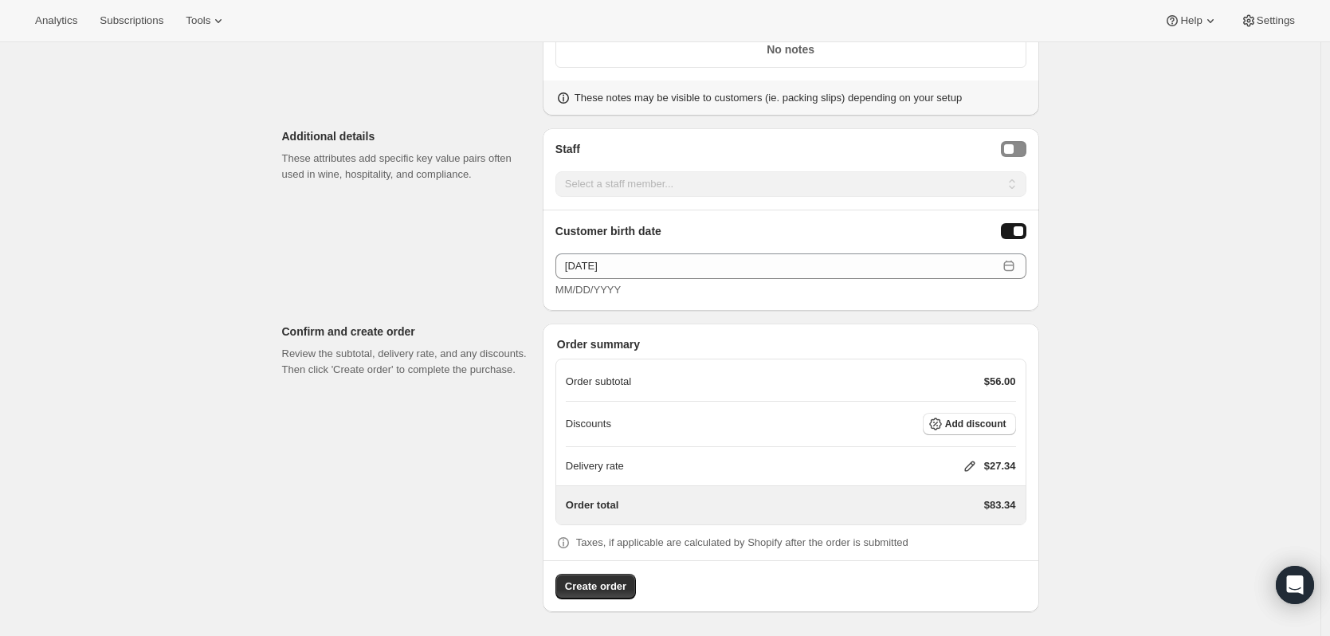
click at [987, 435] on div "Discounts Add discount" at bounding box center [791, 424] width 450 height 45
click at [986, 430] on button "Add discount" at bounding box center [969, 424] width 93 height 22
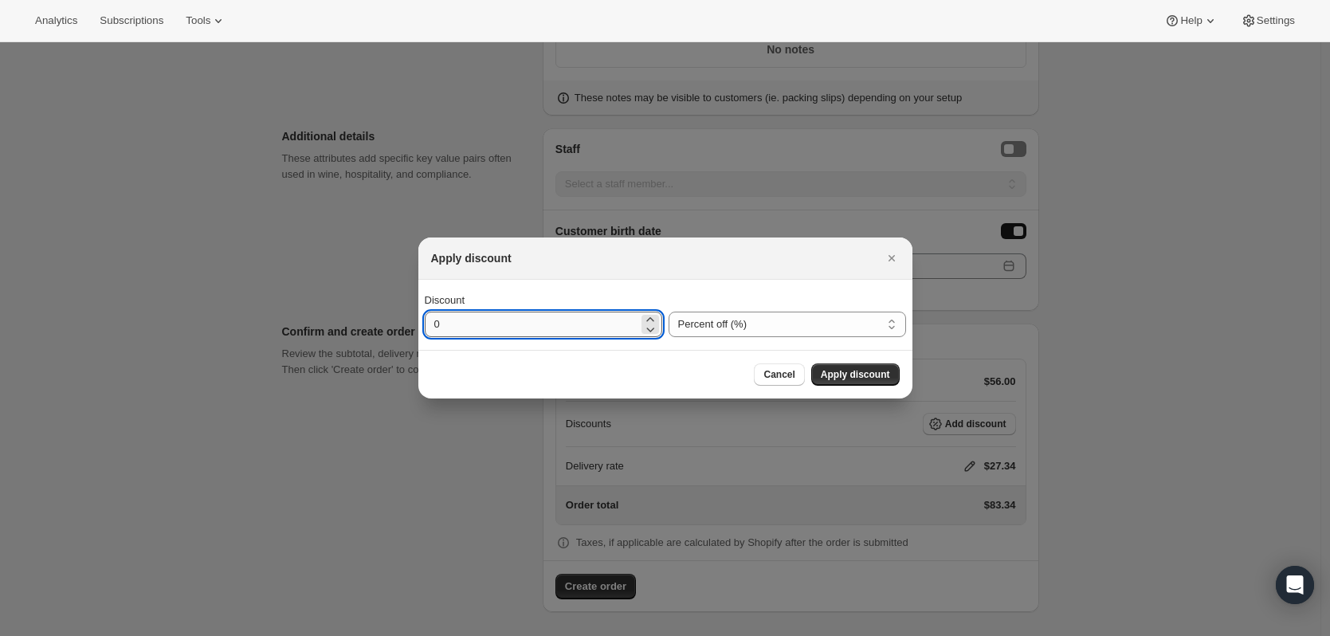
click at [431, 325] on input "0" at bounding box center [532, 324] width 214 height 25
type input "20"
click at [867, 372] on span "Apply discount" at bounding box center [855, 374] width 69 height 13
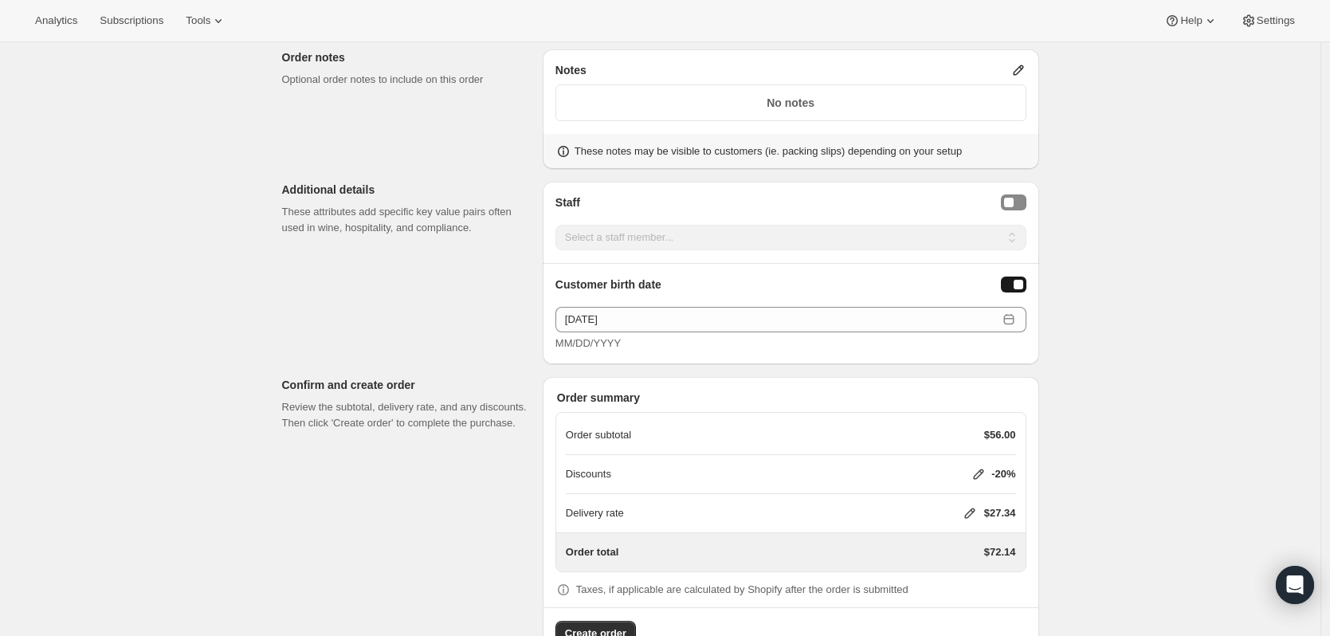
scroll to position [951, 0]
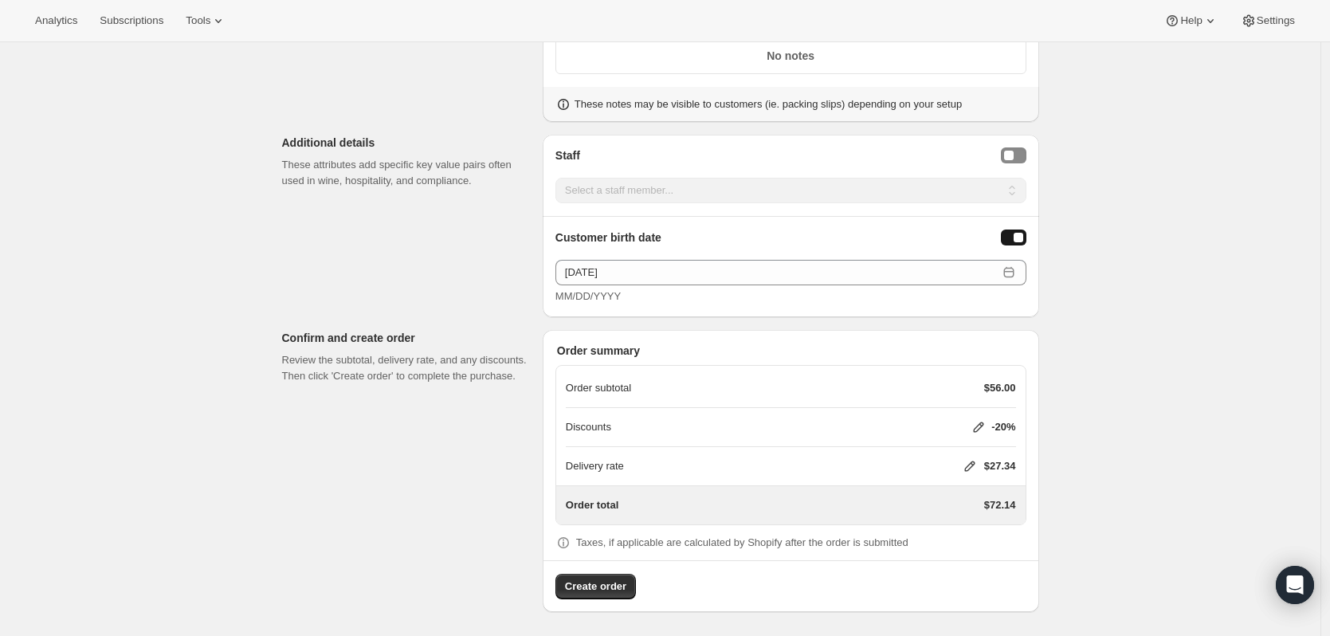
click at [978, 461] on icon at bounding box center [970, 466] width 16 height 16
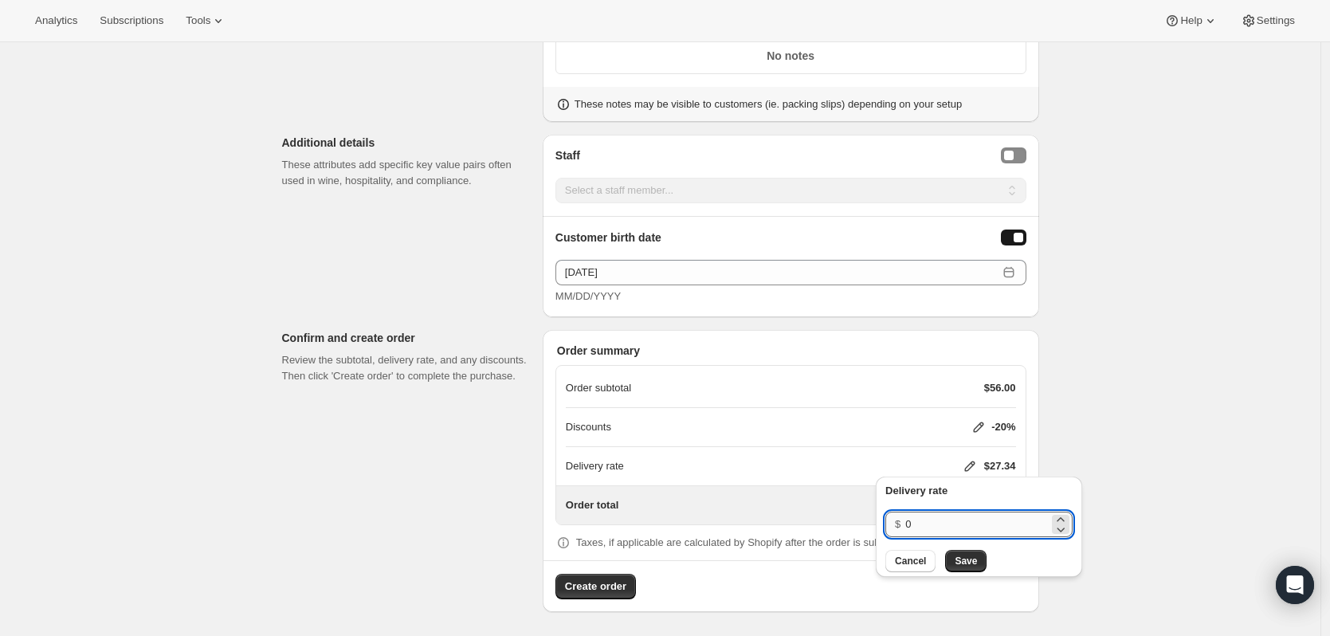
click at [915, 524] on input "0" at bounding box center [976, 523] width 143 height 25
type input "1"
click at [975, 562] on button "Save" at bounding box center [965, 561] width 41 height 22
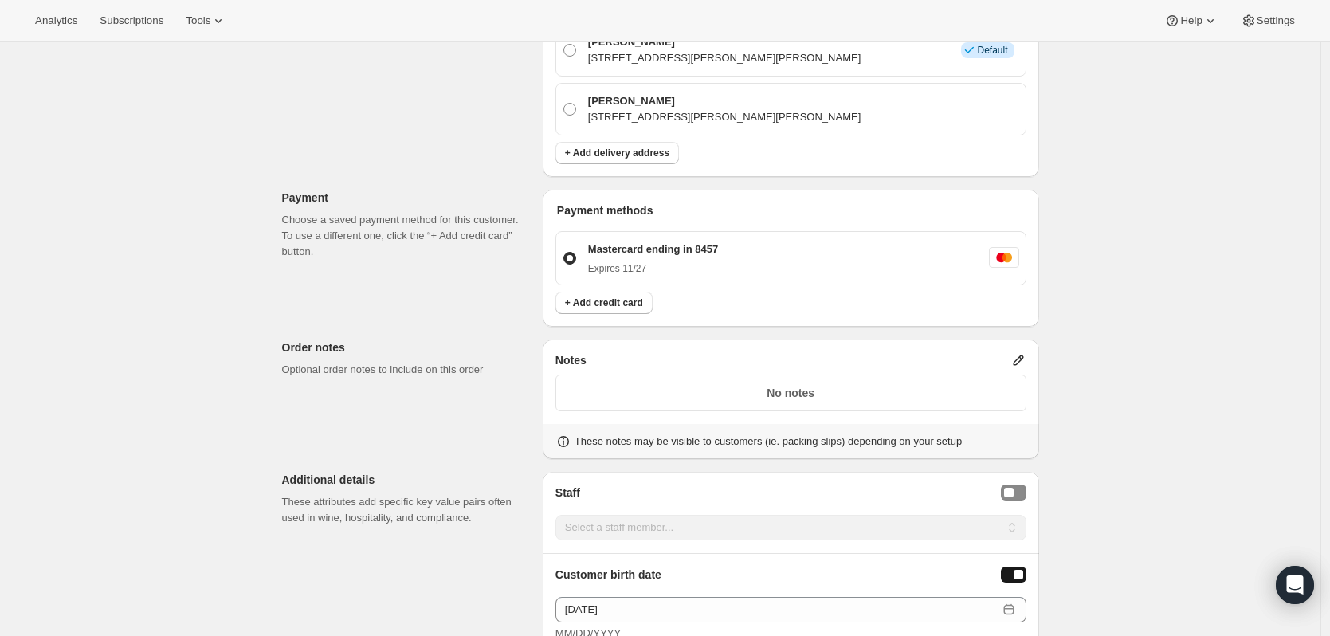
scroll to position [478, 0]
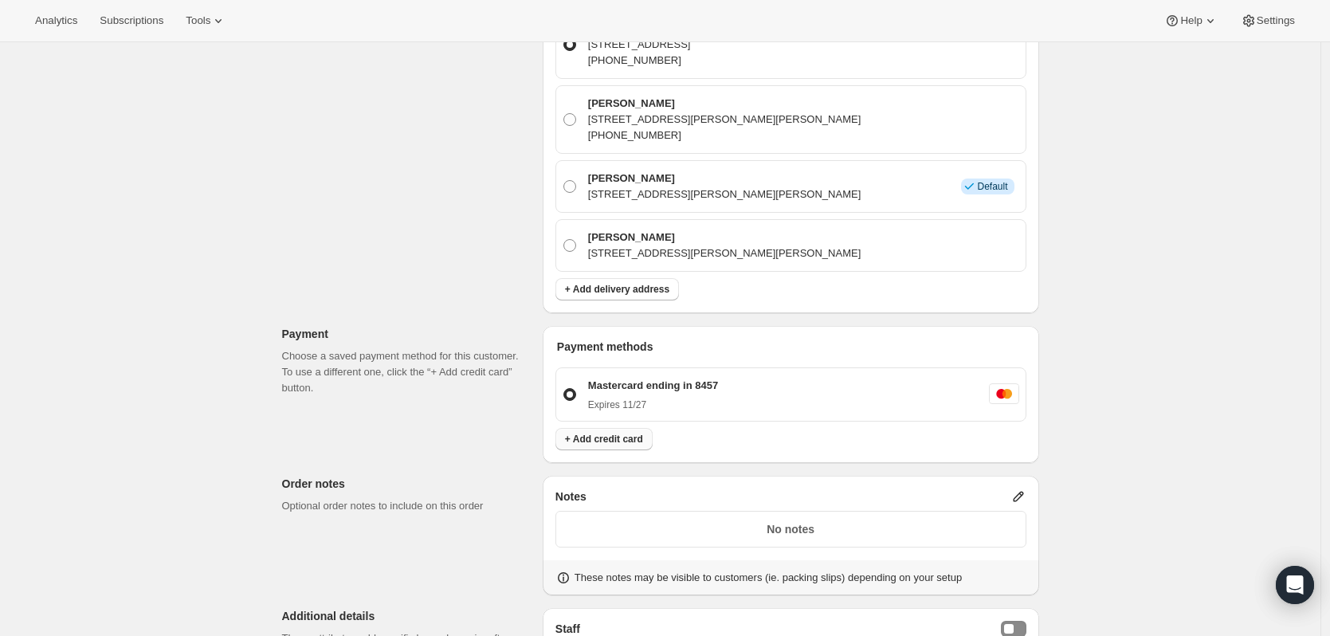
click at [633, 441] on span "+ Add credit card" at bounding box center [604, 439] width 78 height 13
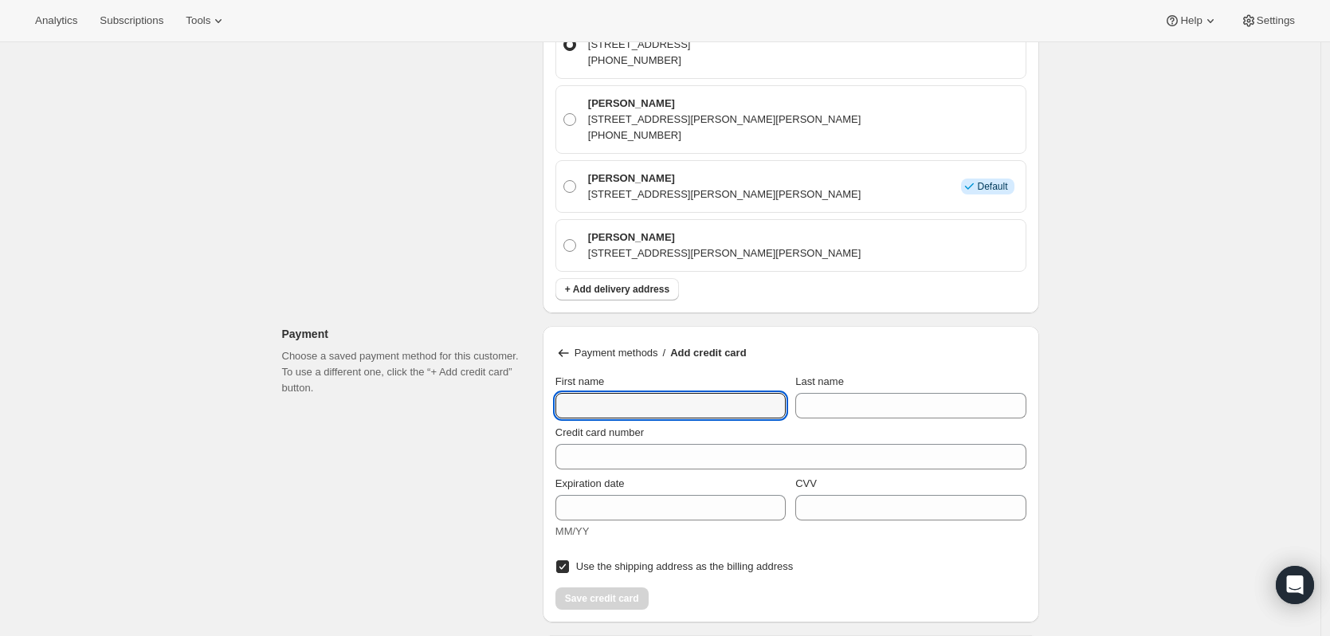
drag, startPoint x: 729, startPoint y: 407, endPoint x: 760, endPoint y: 439, distance: 44.5
click at [729, 408] on input "First name" at bounding box center [670, 405] width 230 height 25
type input "David"
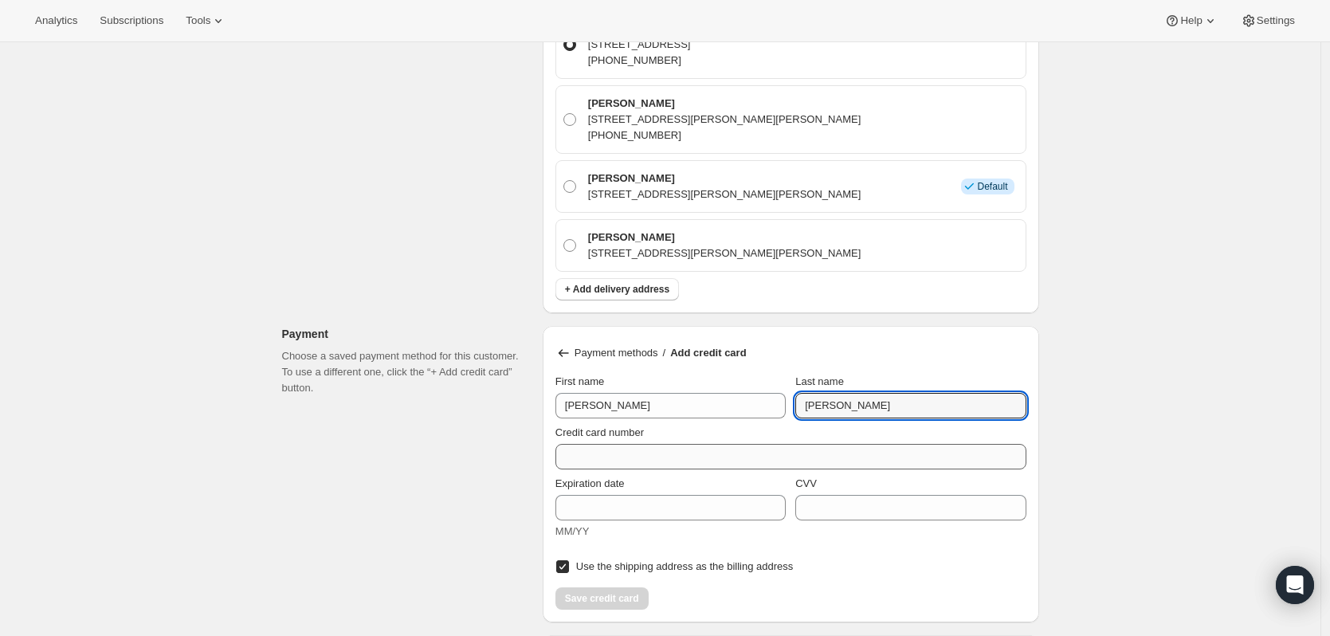
type input "Schmidt"
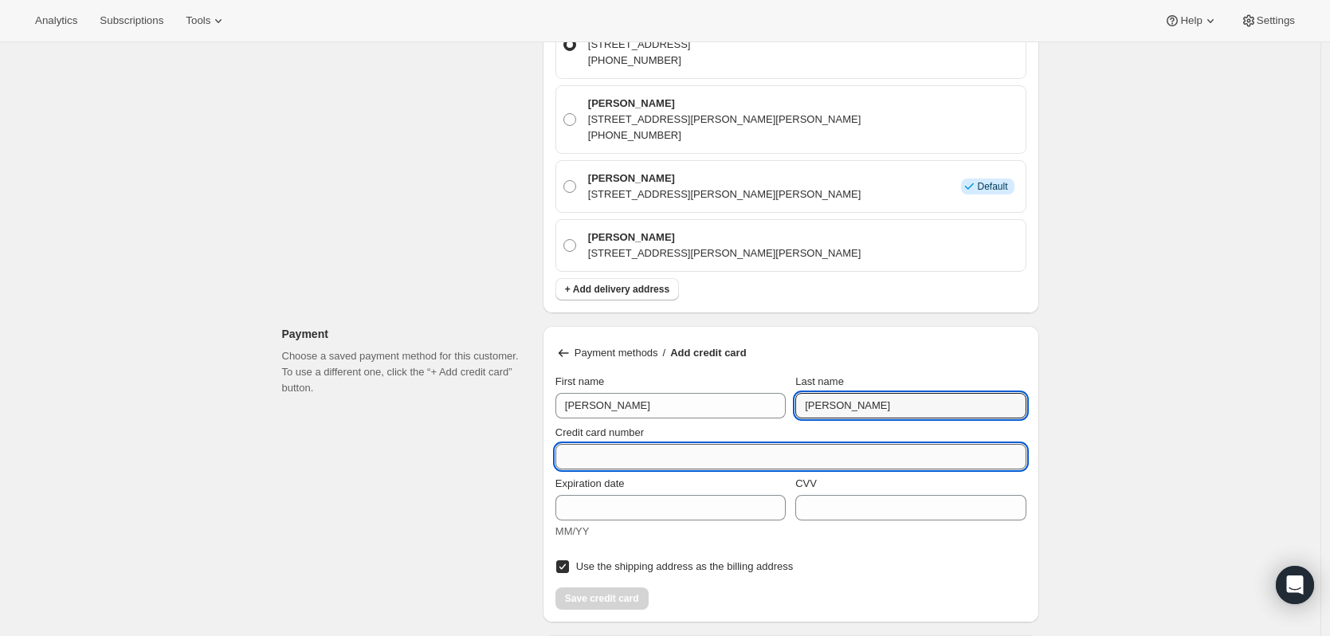
click at [892, 450] on input "Credit card number" at bounding box center [784, 456] width 458 height 25
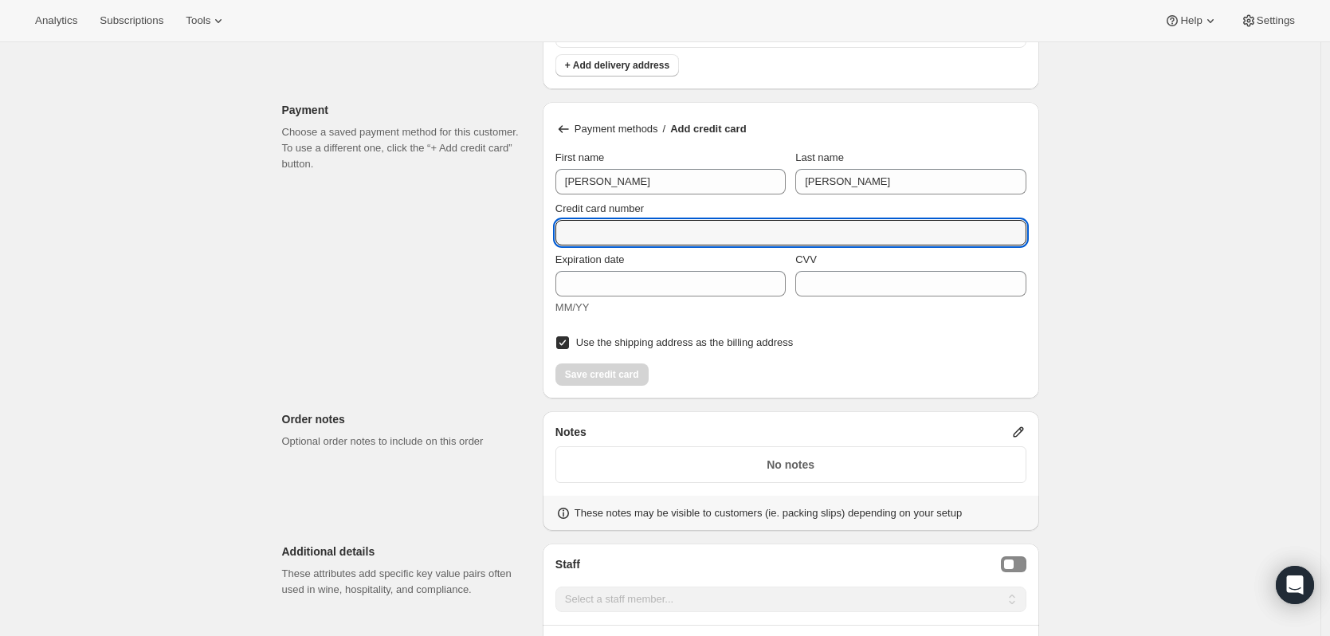
scroll to position [717, 0]
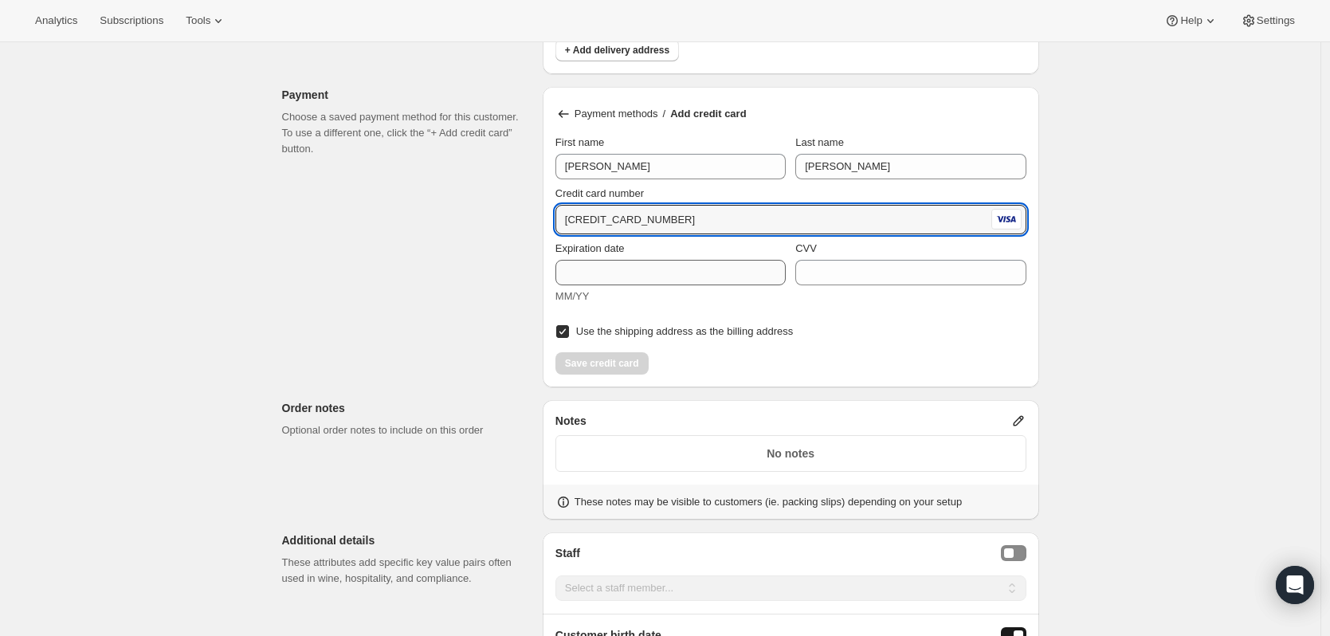
type input "4147 2027 7335 4657"
drag, startPoint x: 680, startPoint y: 265, endPoint x: 706, endPoint y: 276, distance: 28.6
click at [680, 267] on input "Expiration date" at bounding box center [670, 272] width 230 height 25
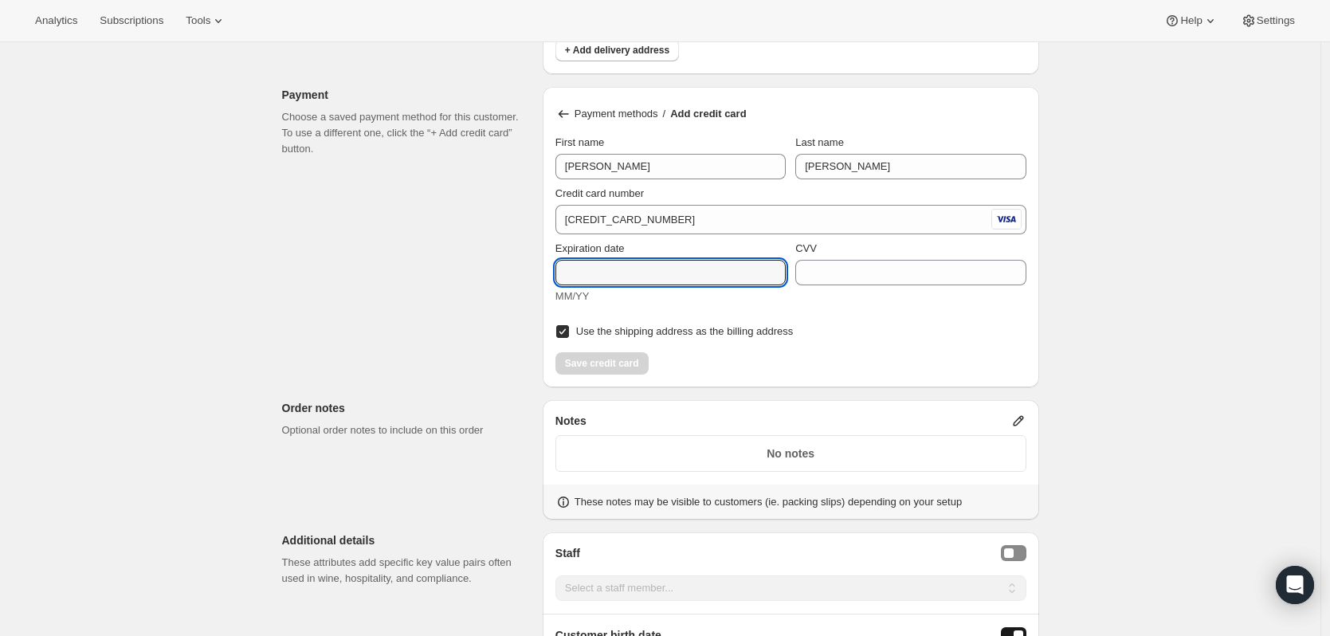
scroll to position [478, 0]
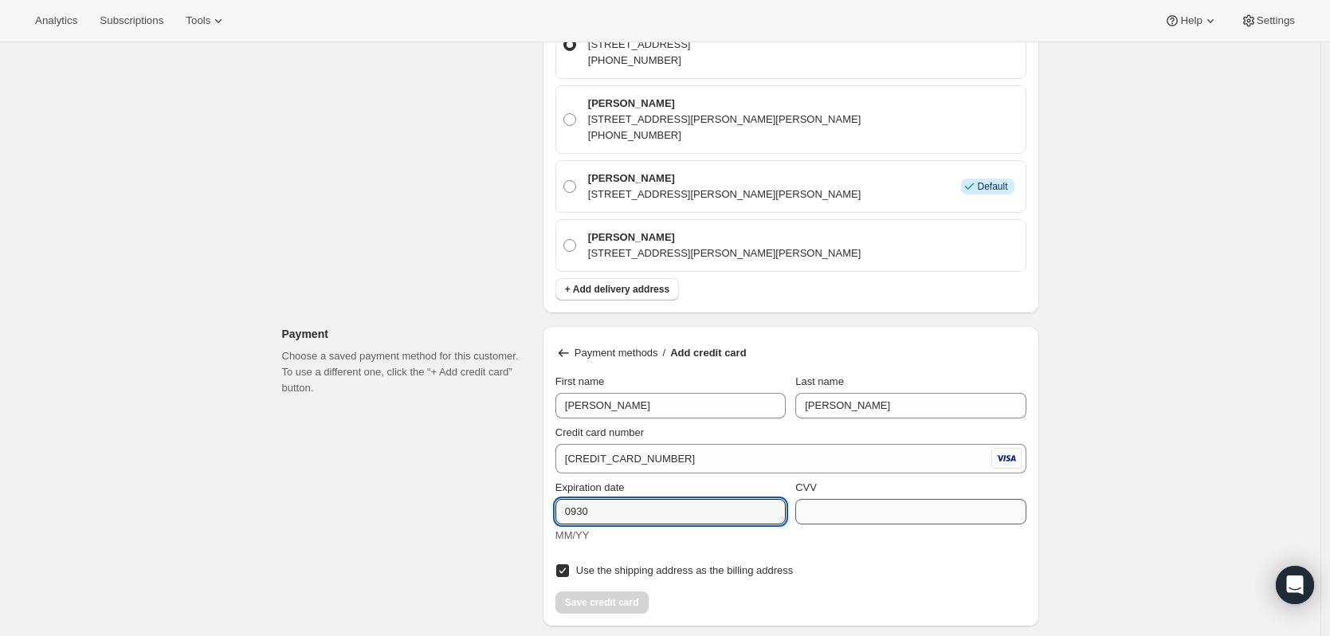
type input "0930"
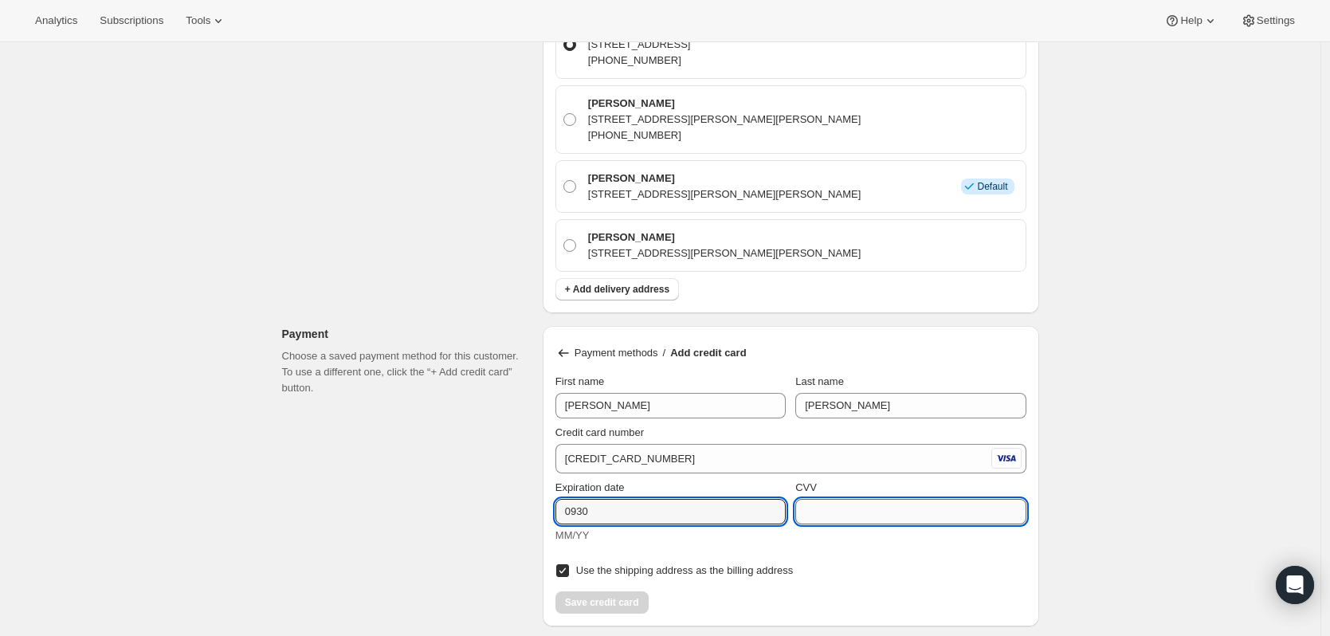
click at [922, 507] on input "CVV" at bounding box center [910, 511] width 230 height 25
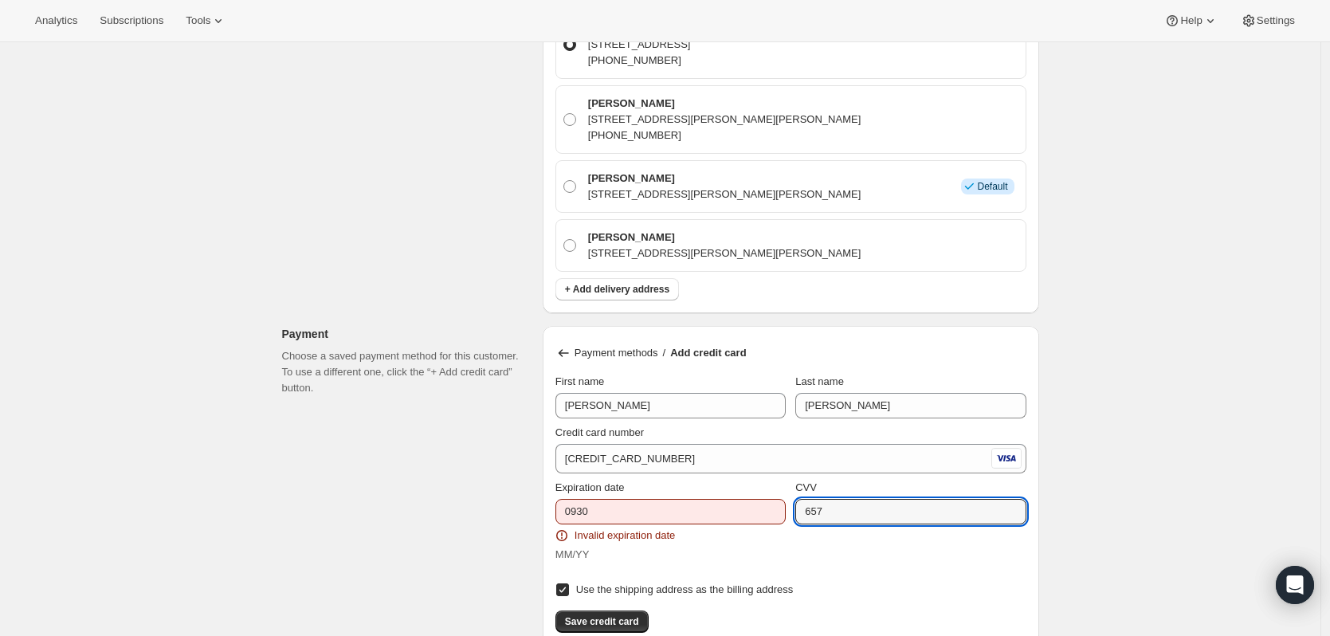
type input "657"
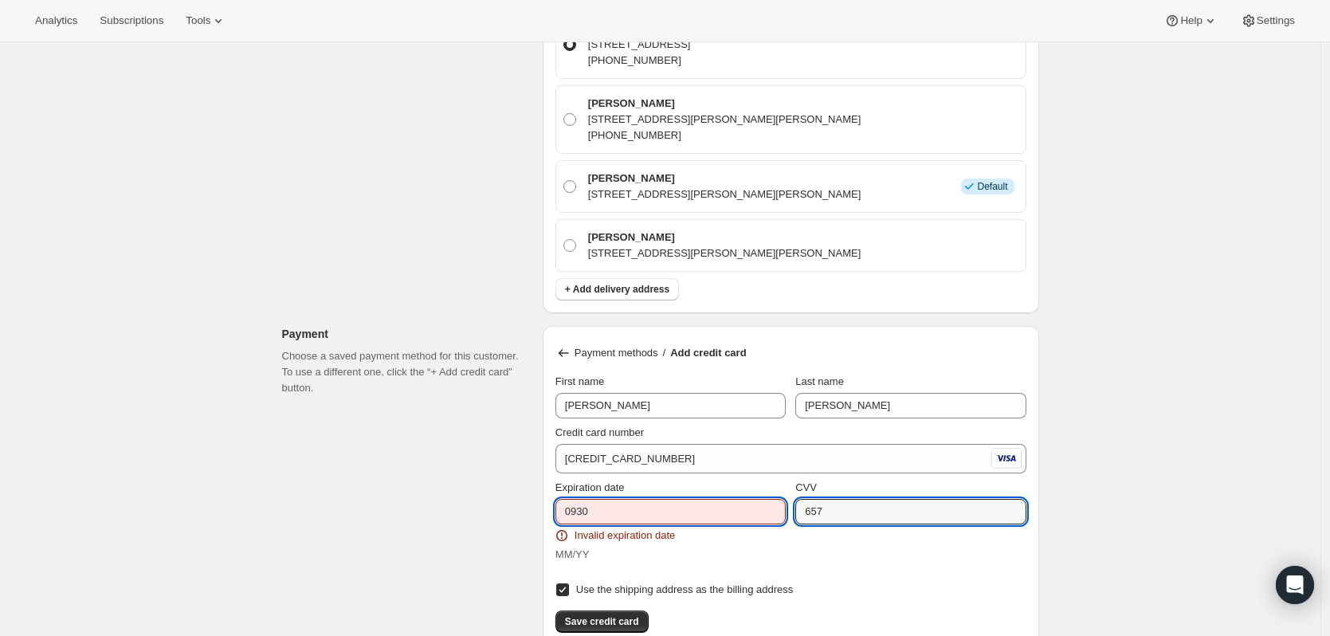
click at [578, 516] on input "0930" at bounding box center [670, 511] width 230 height 25
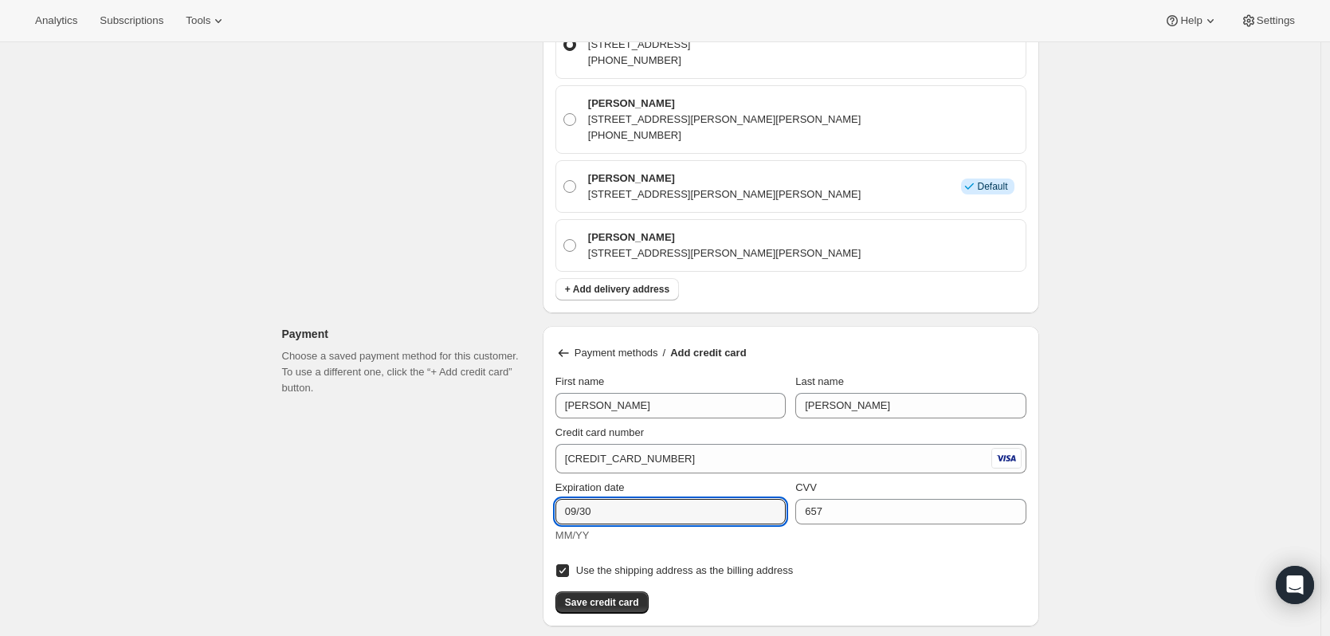
type input "09/30"
click at [1016, 350] on div "Payment methods / Add credit card" at bounding box center [790, 353] width 471 height 16
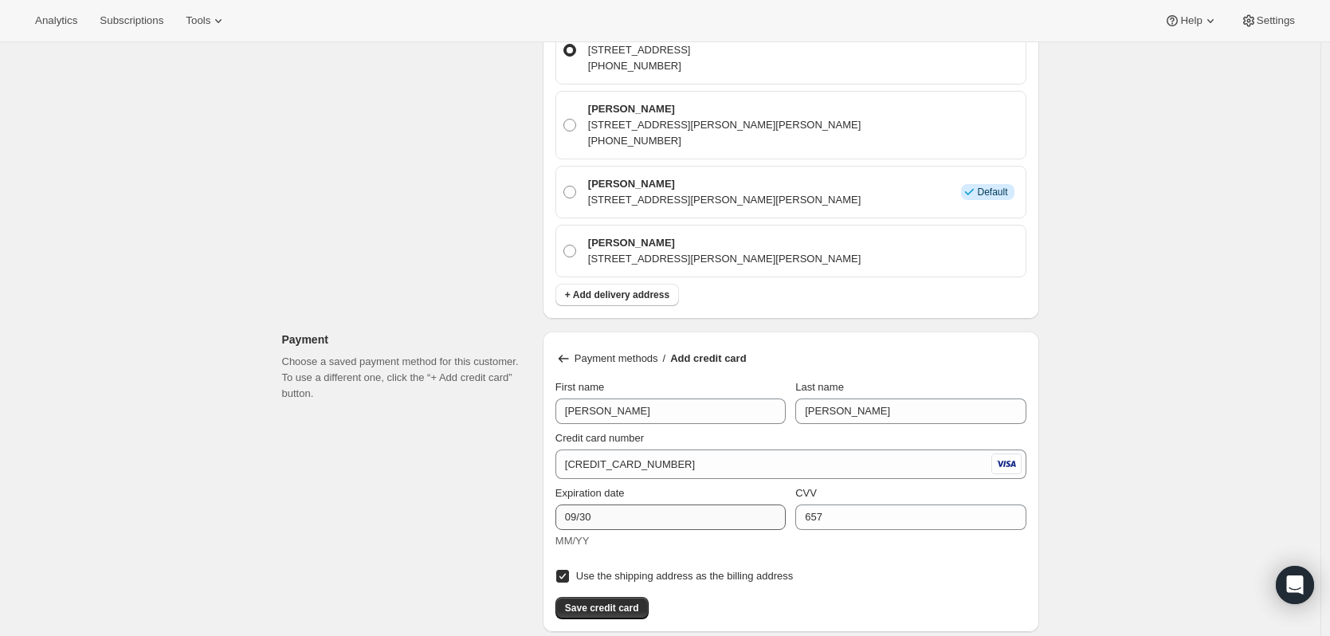
scroll to position [637, 0]
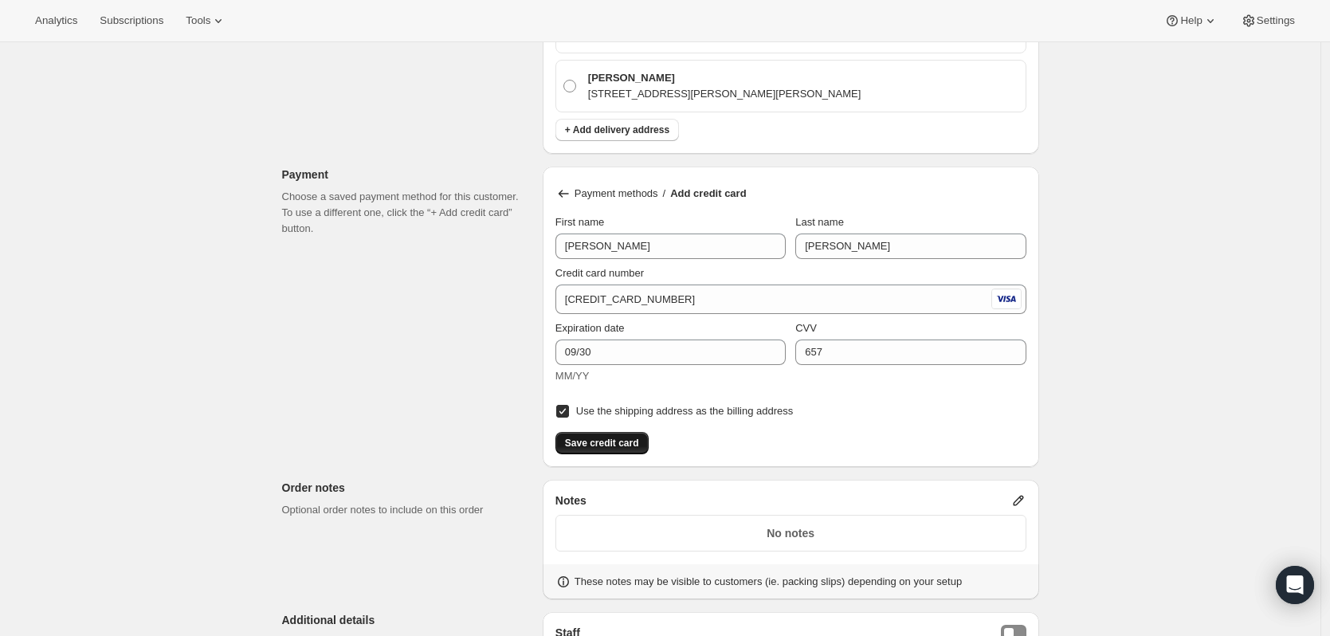
click at [635, 443] on span "Save credit card" at bounding box center [602, 443] width 74 height 13
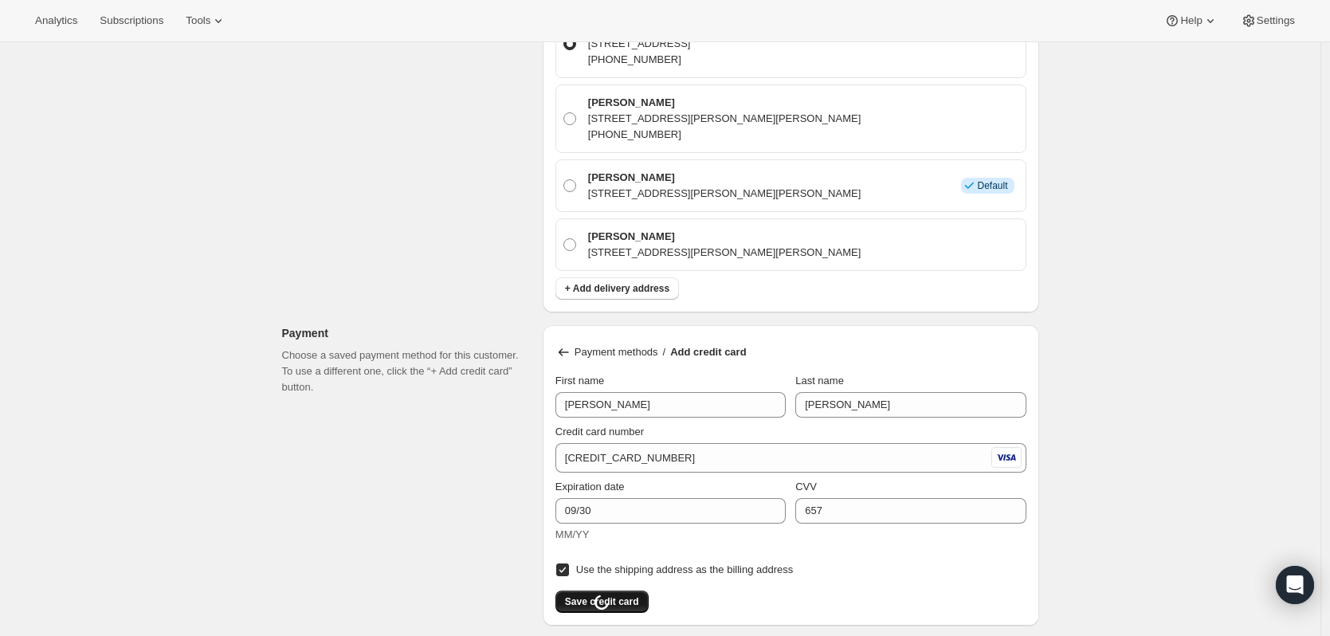
scroll to position [478, 0]
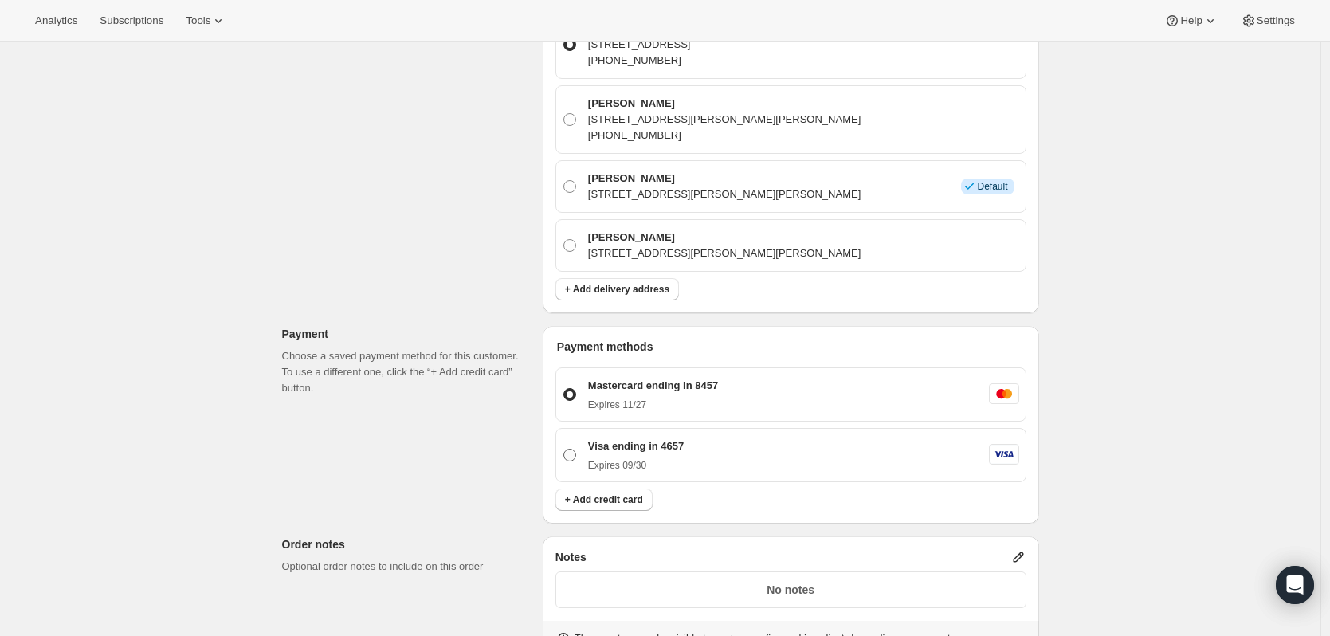
click at [634, 448] on p "Visa ending in 4657" at bounding box center [636, 446] width 96 height 16
click at [564, 449] on input "Visa ending in 4657 Expires 09/30" at bounding box center [563, 449] width 1 height 1
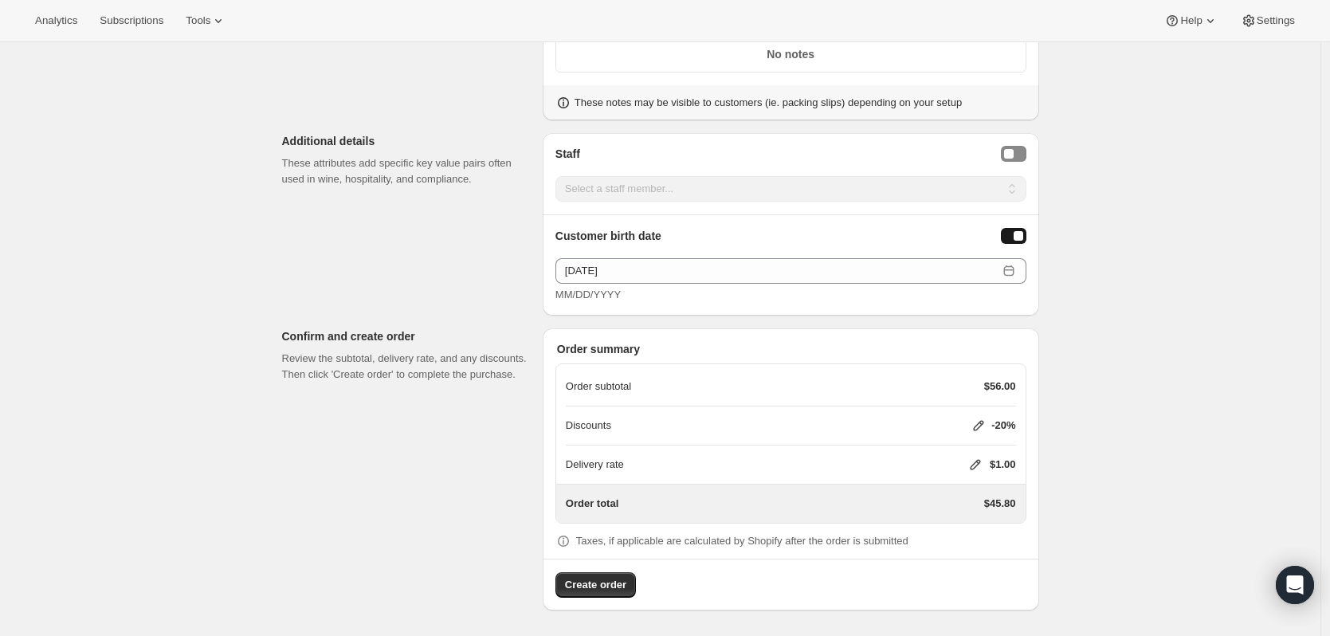
scroll to position [1012, 0]
click at [655, 600] on div "Order summary Order subtotal $56.00 Discounts -20% Delivery rate $1.00 Order to…" at bounding box center [791, 471] width 496 height 282
click at [600, 575] on button "Create order" at bounding box center [595, 586] width 80 height 25
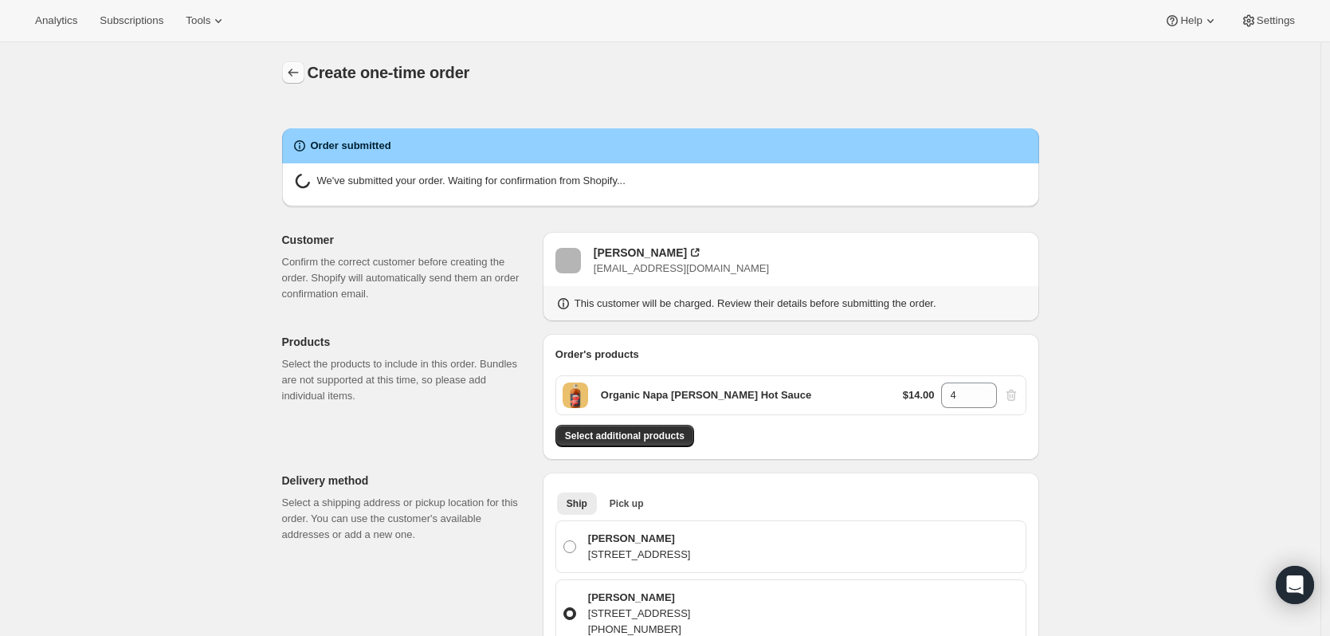
radio input "false"
radio input "true"
